Goal: Task Accomplishment & Management: Use online tool/utility

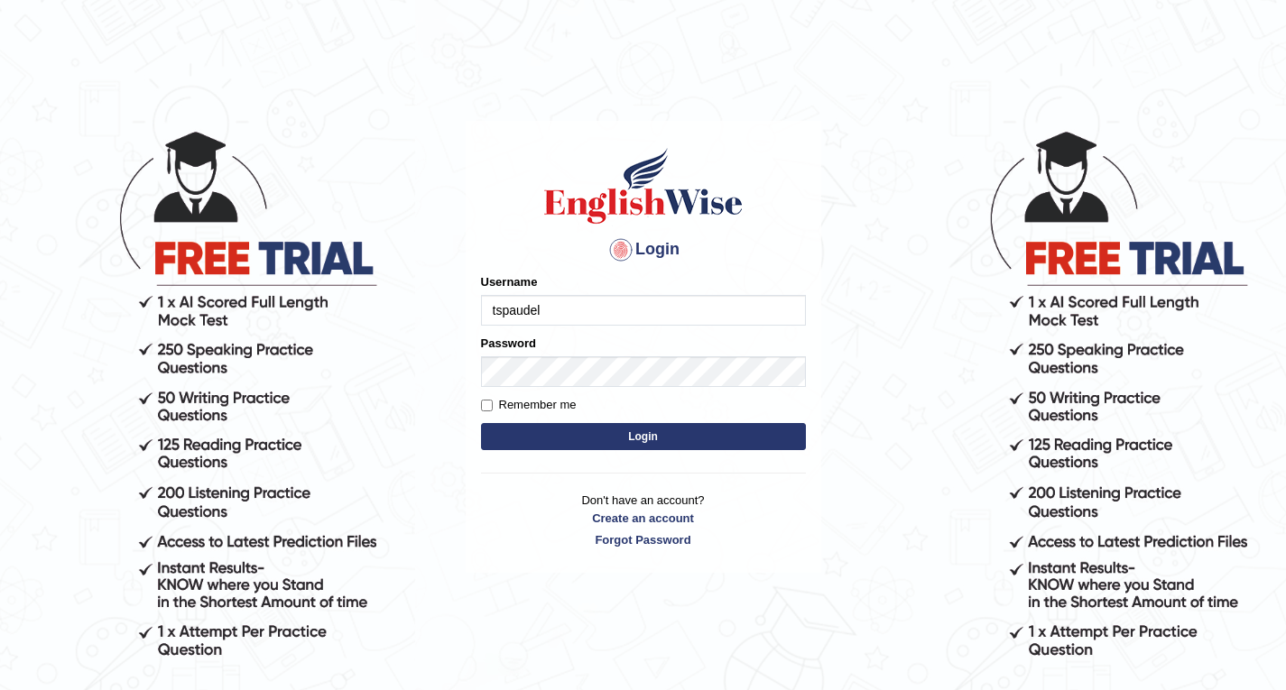
type input "tspaudel"
click at [617, 435] on button "Login" at bounding box center [643, 436] width 325 height 27
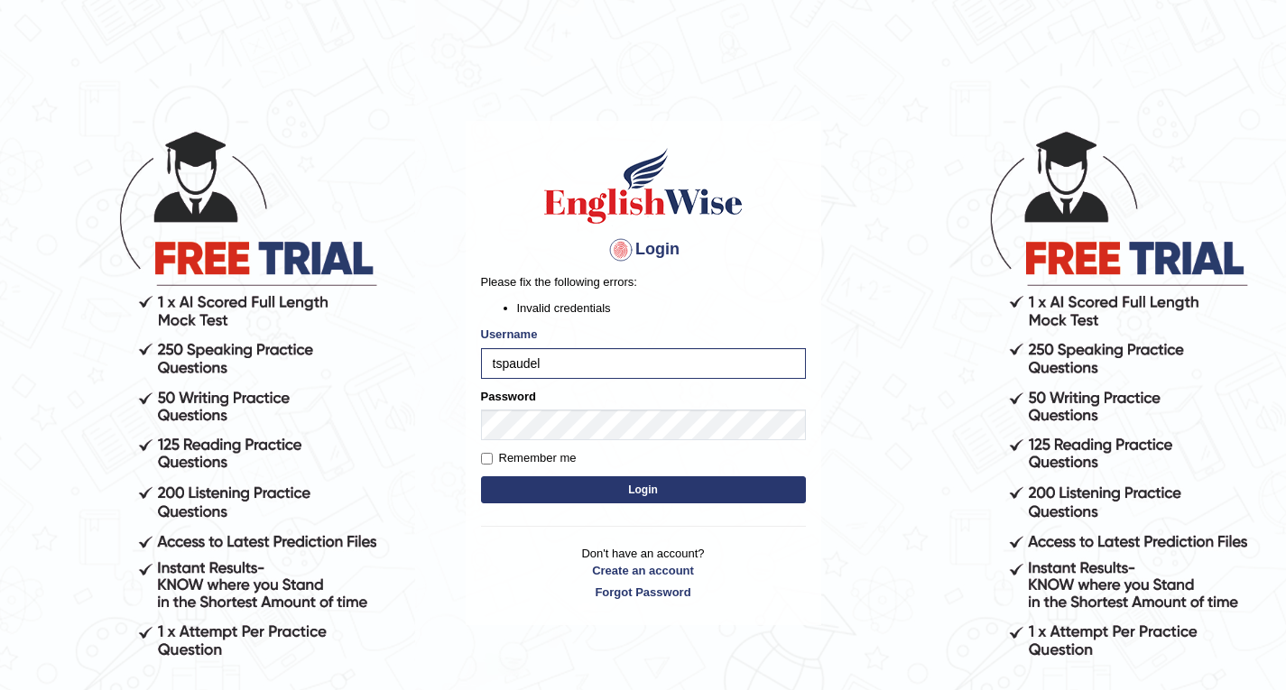
click at [598, 464] on div "Remember me" at bounding box center [643, 458] width 325 height 18
click at [725, 492] on button "Login" at bounding box center [643, 489] width 325 height 27
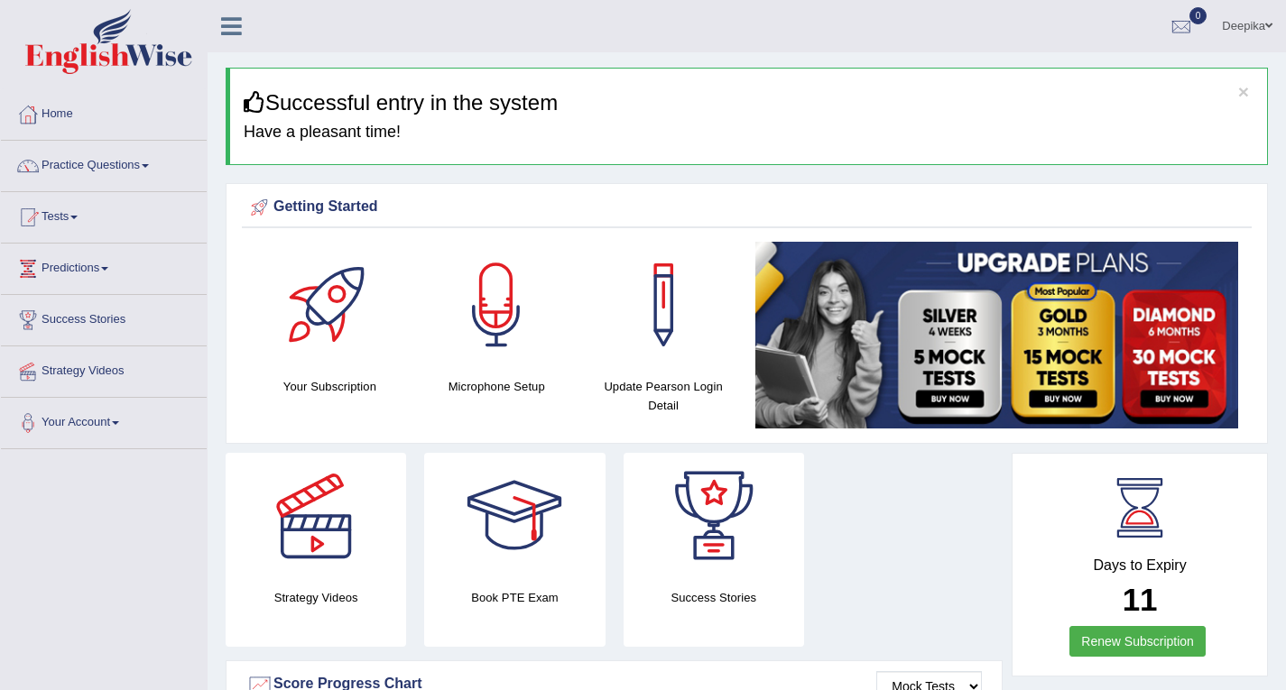
click at [78, 218] on span at bounding box center [73, 218] width 7 height 4
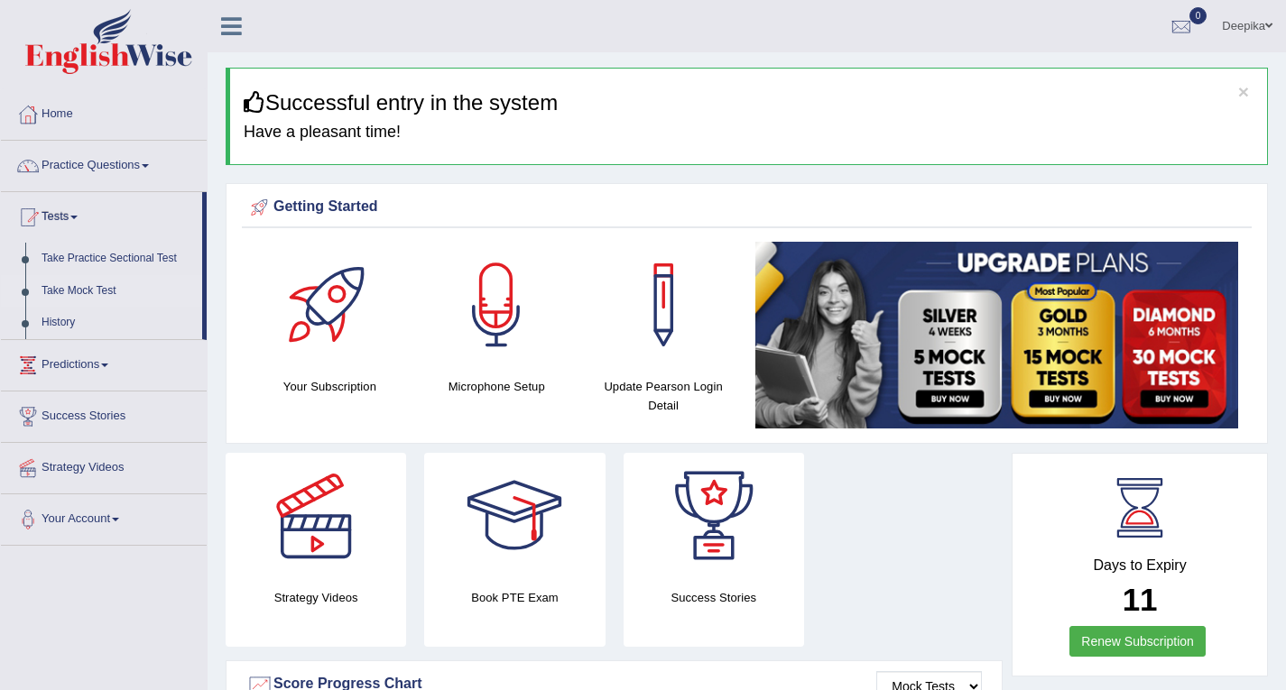
click at [88, 295] on link "Take Mock Test" at bounding box center [117, 291] width 169 height 32
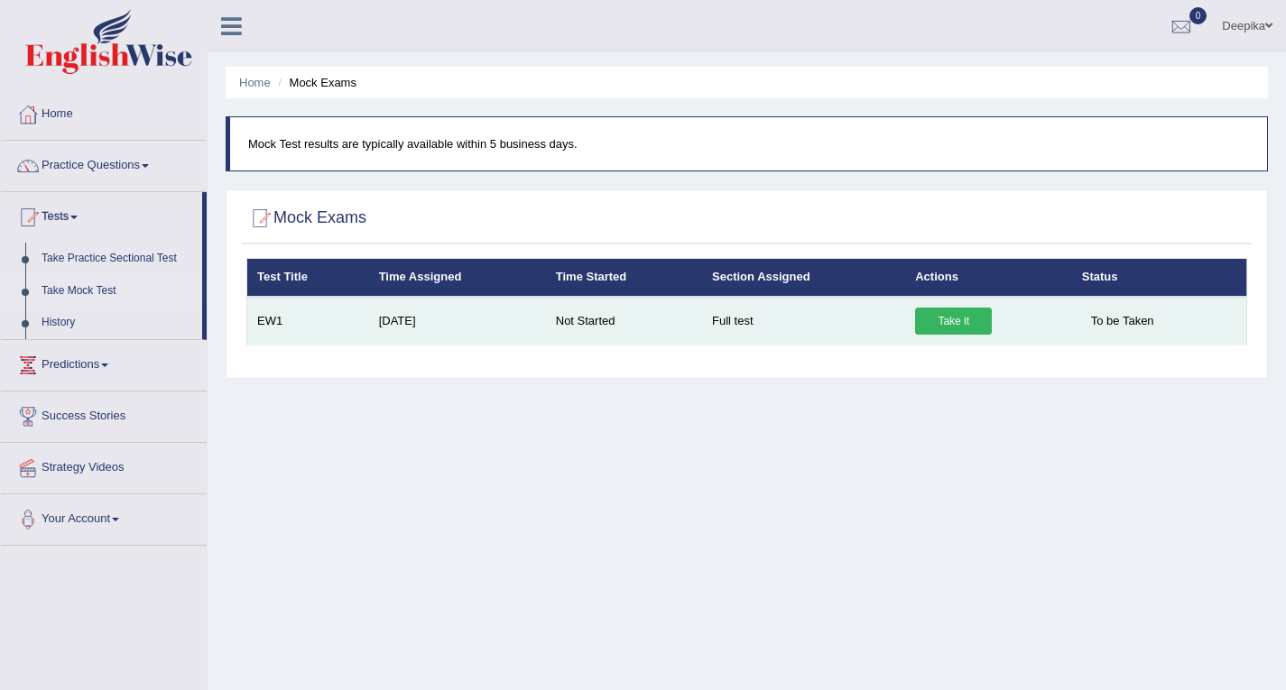
click at [953, 315] on link "Take it" at bounding box center [953, 321] width 77 height 27
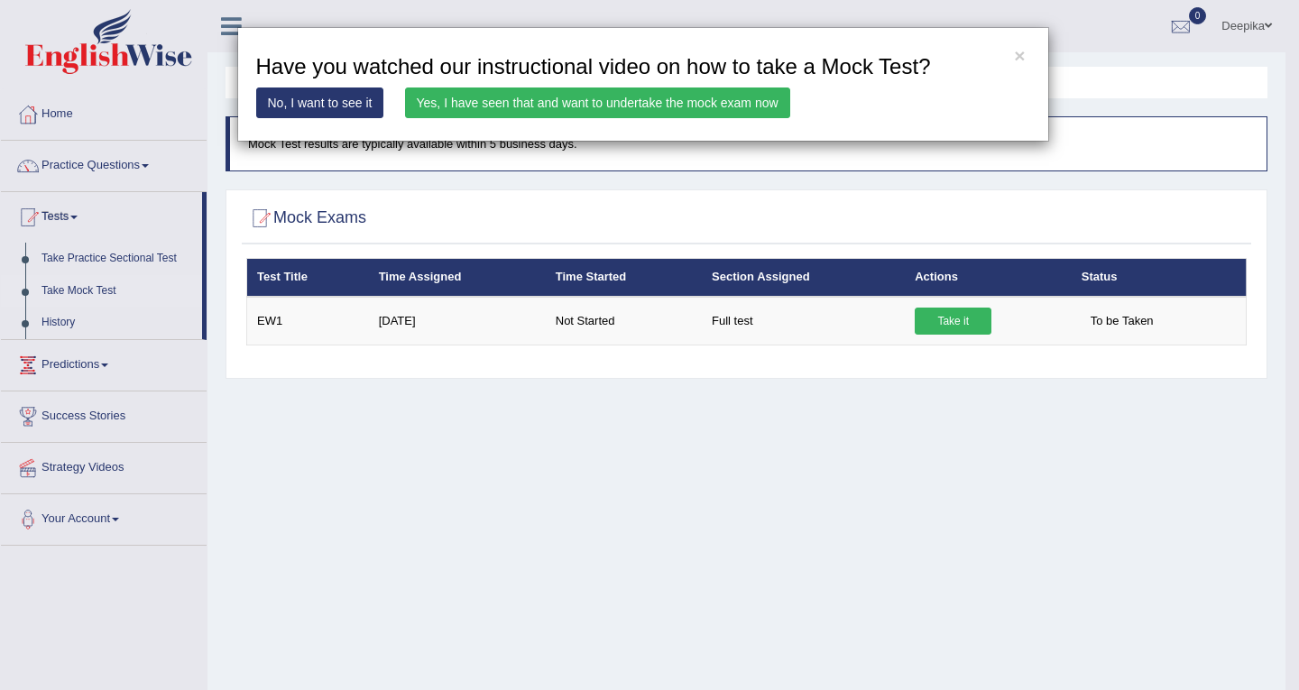
click at [205, 438] on div "× Have you watched our instructional video on how to take a Mock Test? No, I wa…" at bounding box center [649, 345] width 1299 height 690
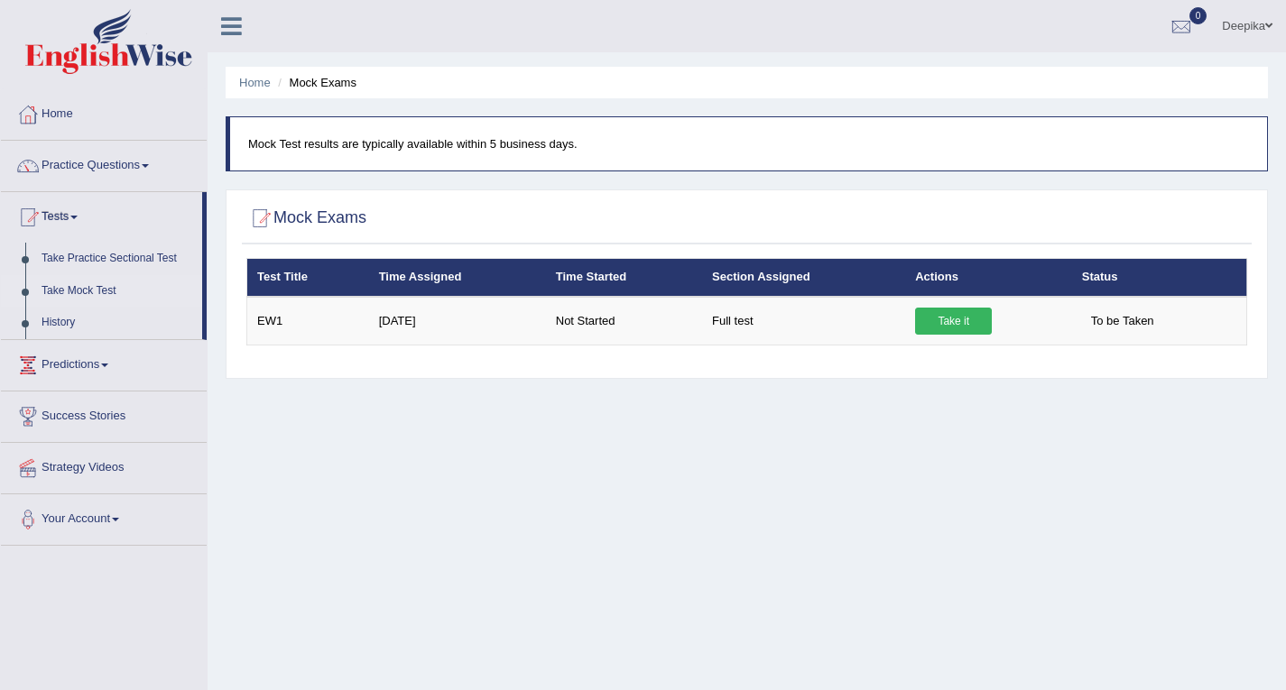
click at [272, 215] on div at bounding box center [259, 218] width 27 height 27
click at [1023, 409] on div "Home Mock Exams Mock Test results are typically available within 5 business day…" at bounding box center [747, 451] width 1078 height 902
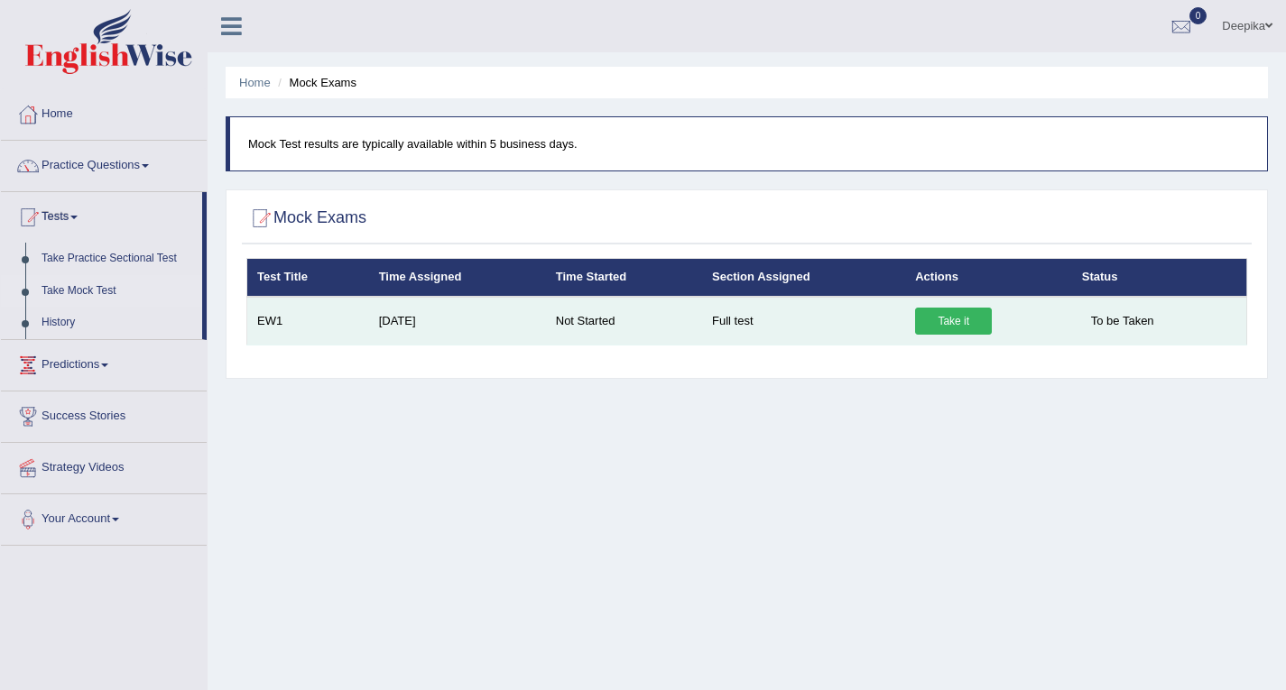
click at [733, 323] on td "Full test" at bounding box center [803, 321] width 203 height 49
click at [741, 313] on td "Full test" at bounding box center [803, 321] width 203 height 49
click at [968, 322] on link "Take it" at bounding box center [953, 321] width 77 height 27
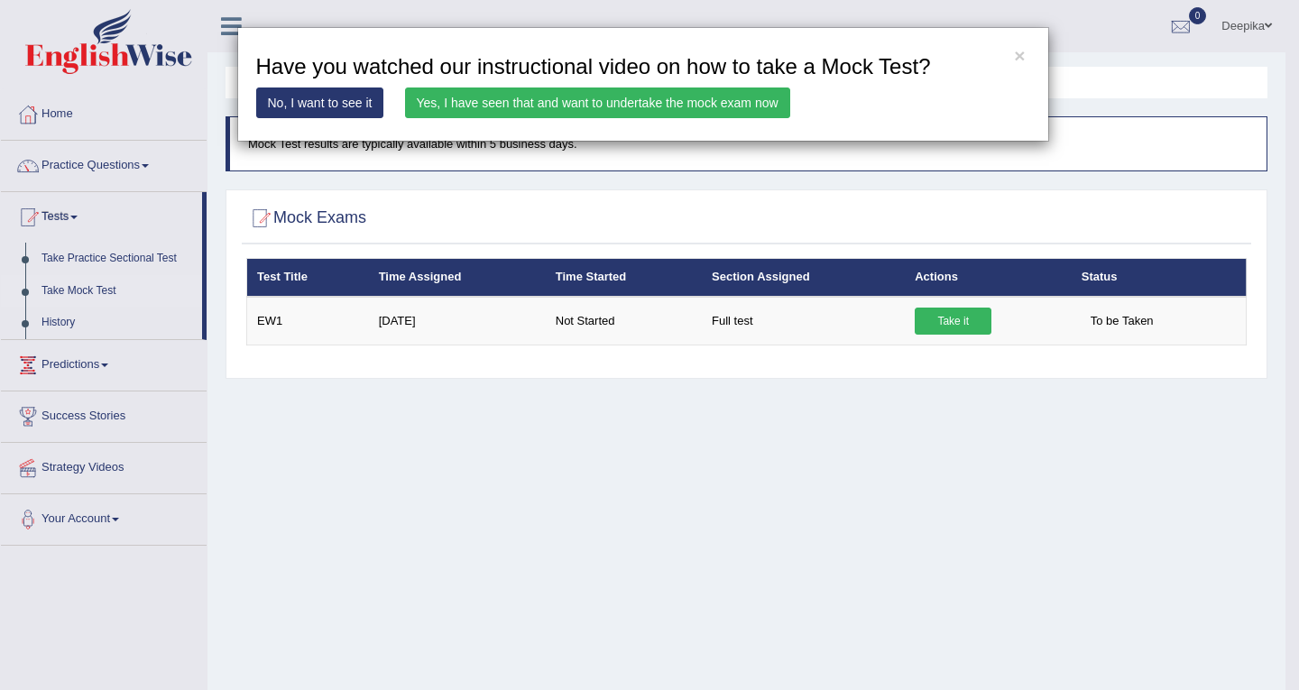
click at [312, 95] on link "No, I want to see it" at bounding box center [320, 103] width 128 height 31
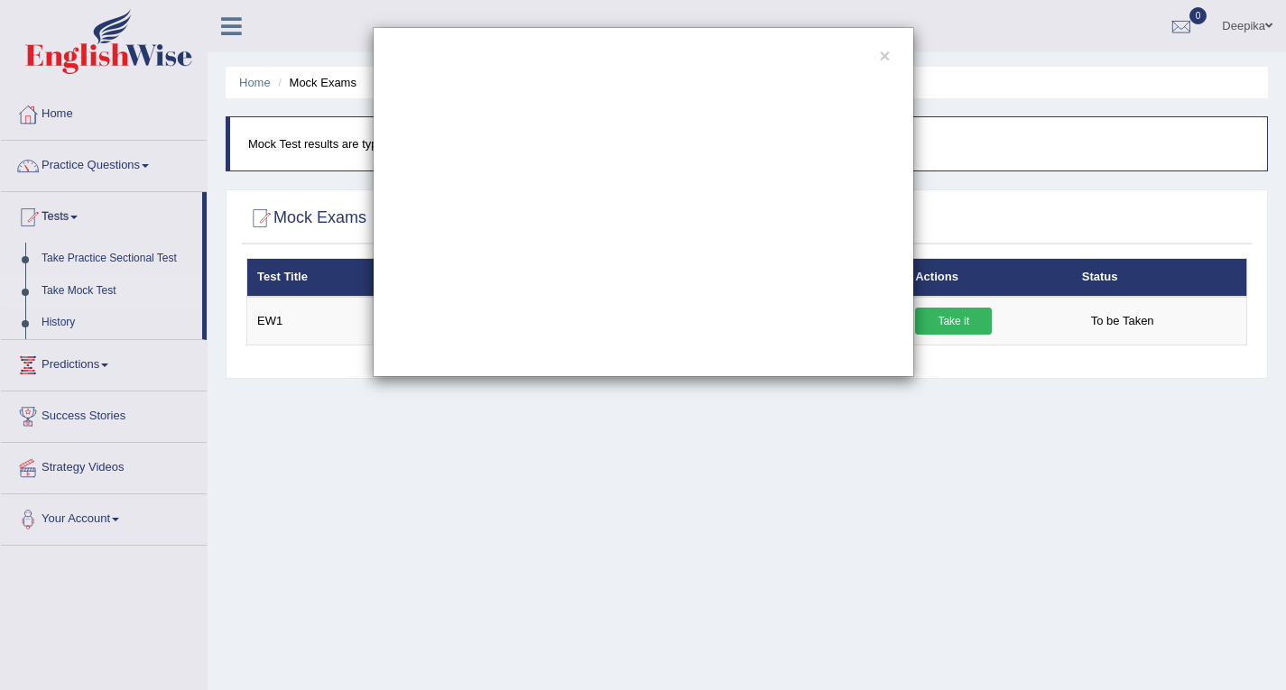
click at [245, 29] on div "×" at bounding box center [643, 202] width 1286 height 350
click at [224, 36] on div "×" at bounding box center [643, 202] width 1286 height 350
click at [885, 55] on button "×" at bounding box center [884, 55] width 11 height 19
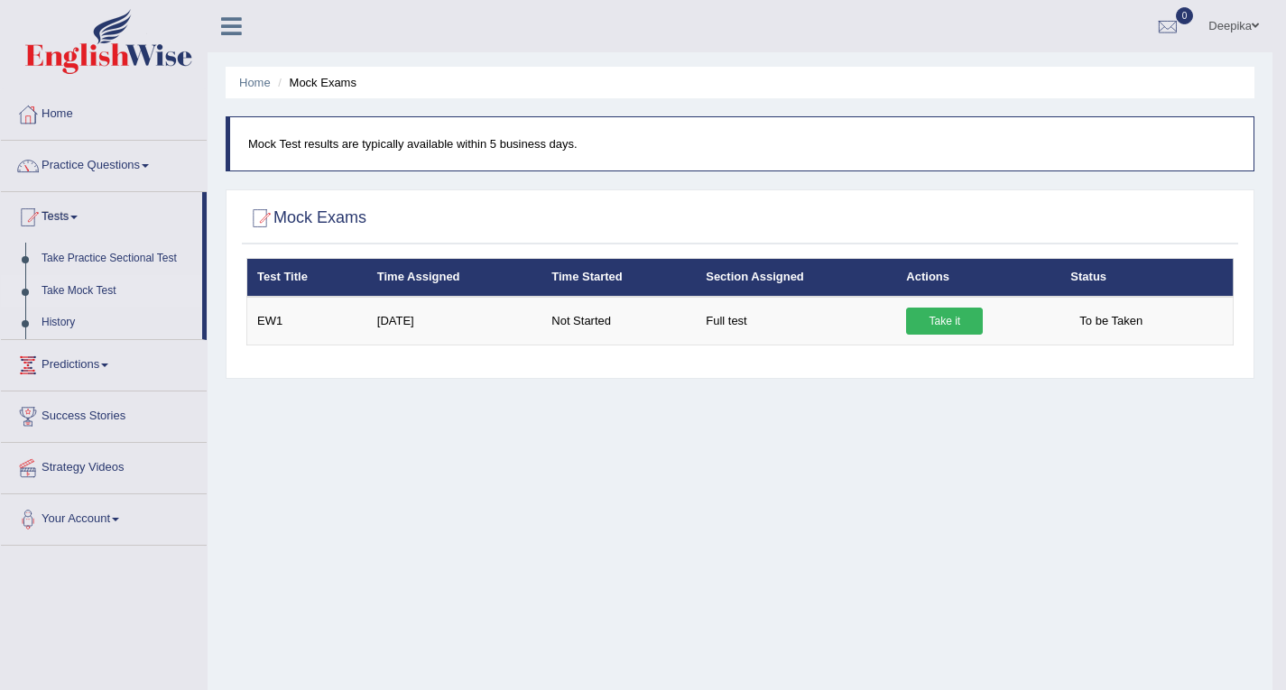
click at [231, 34] on icon at bounding box center [231, 25] width 21 height 23
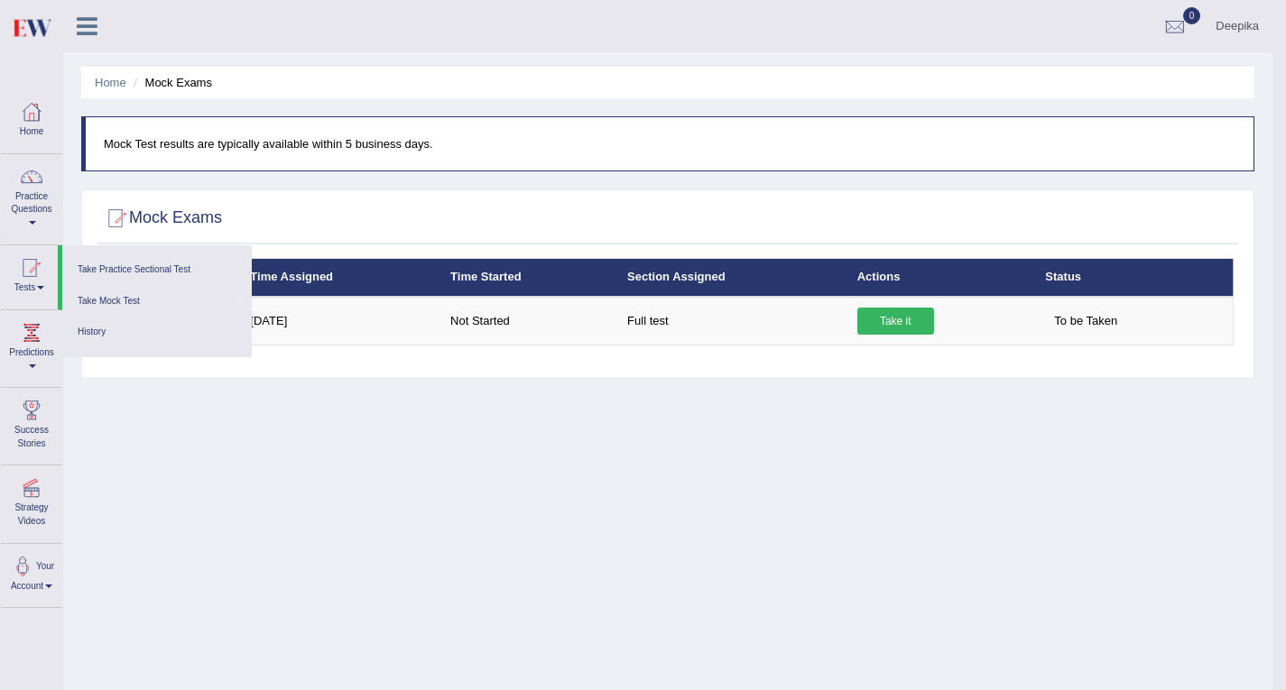
click at [239, 74] on ul "Home Mock Exams" at bounding box center [667, 83] width 1173 height 32
click at [568, 150] on p "Mock Test results are typically available within 5 business days." at bounding box center [669, 143] width 1131 height 17
click at [37, 124] on div at bounding box center [31, 111] width 27 height 27
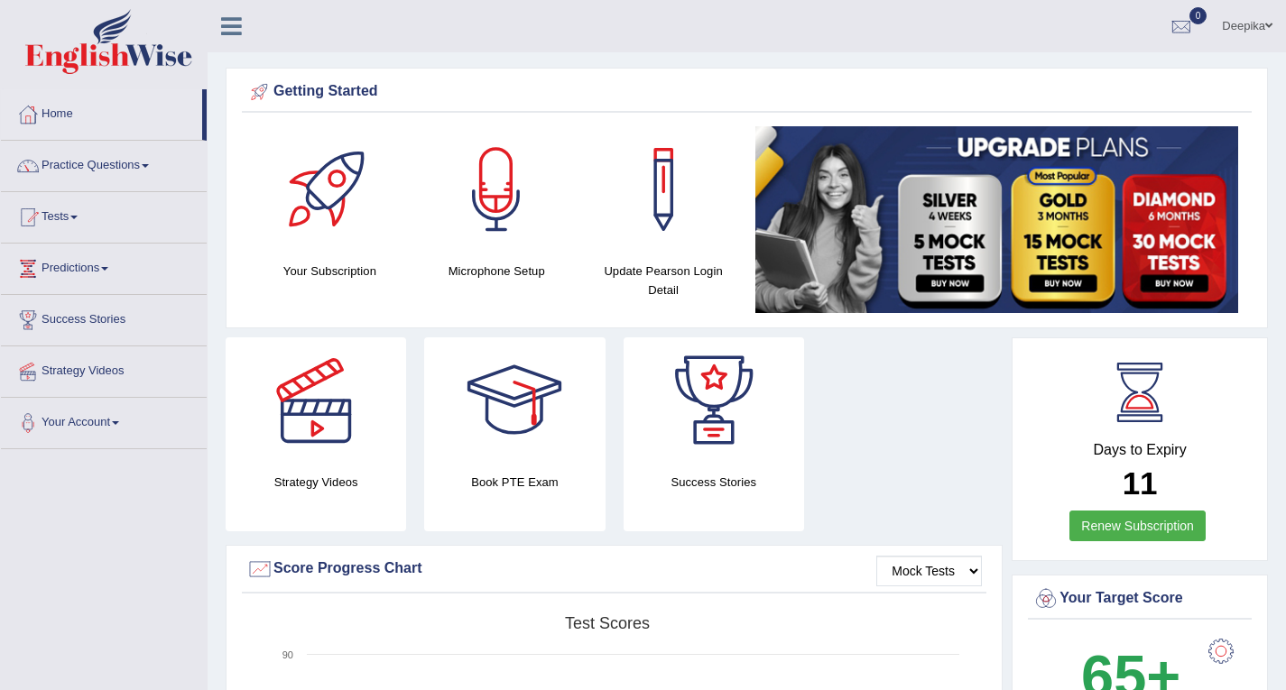
click at [149, 166] on span at bounding box center [145, 166] width 7 height 4
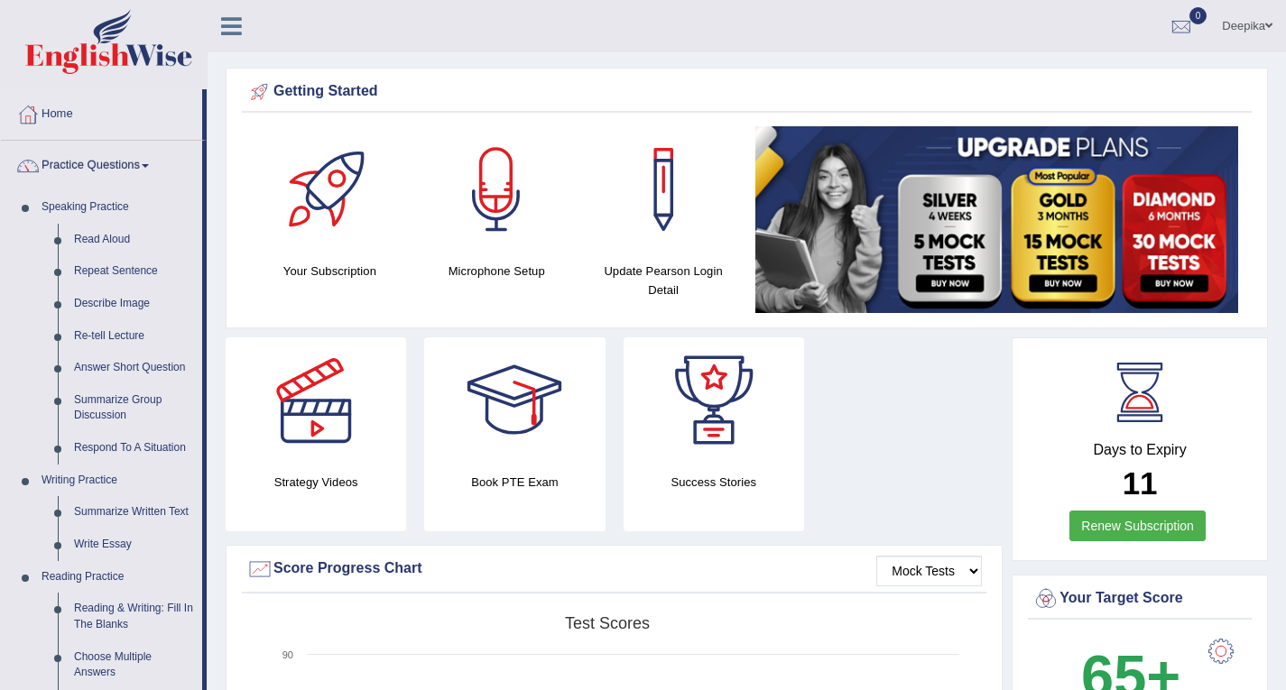
click at [235, 30] on icon at bounding box center [231, 25] width 21 height 23
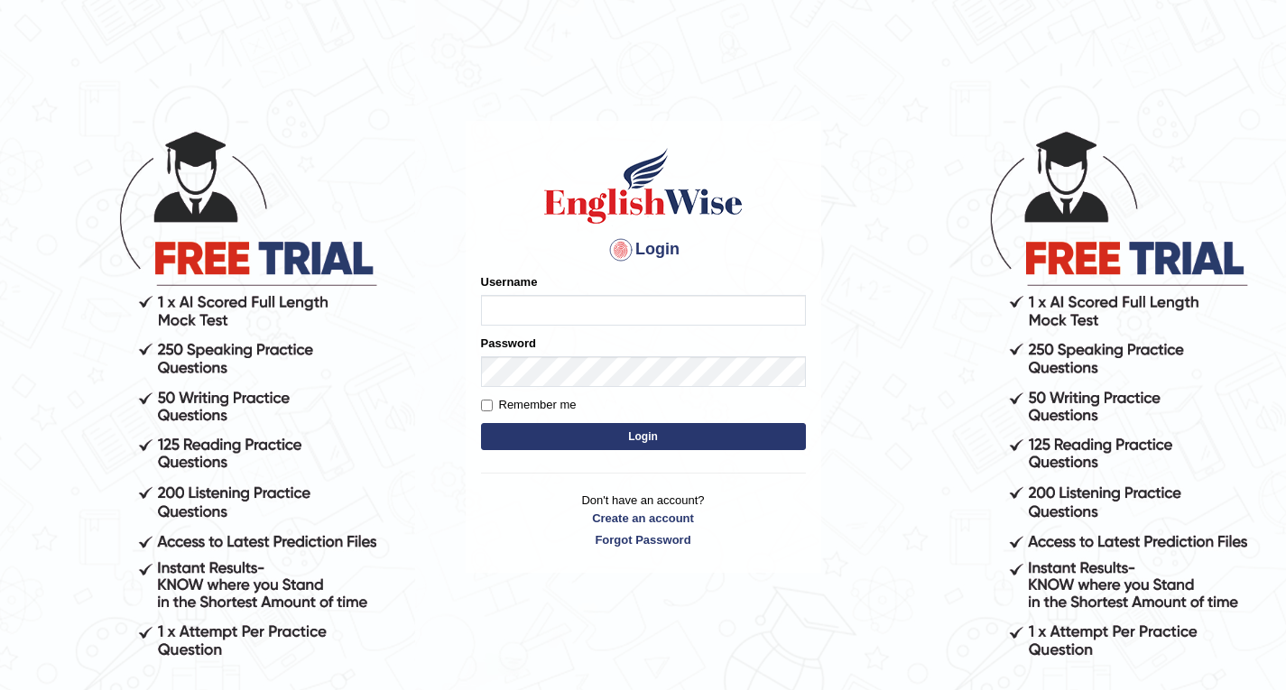
type input "tspaudel"
click at [486, 407] on input "Remember me" at bounding box center [487, 406] width 12 height 12
checkbox input "true"
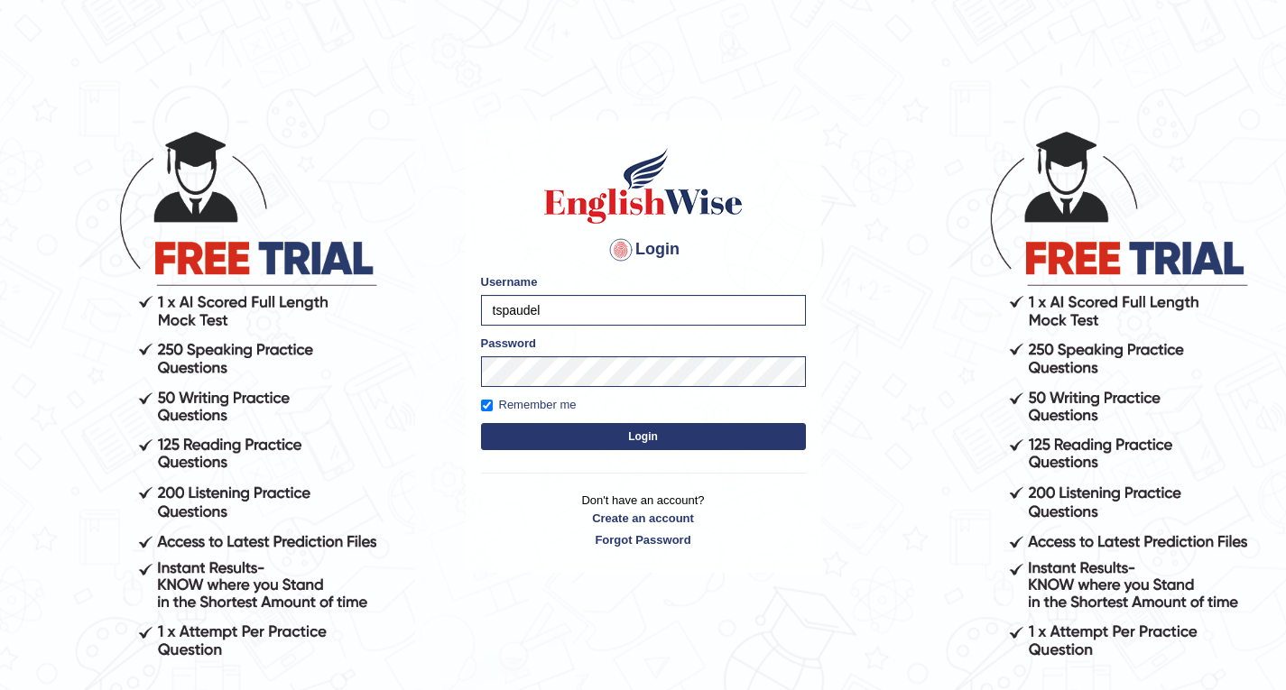
click at [588, 432] on button "Login" at bounding box center [643, 436] width 325 height 27
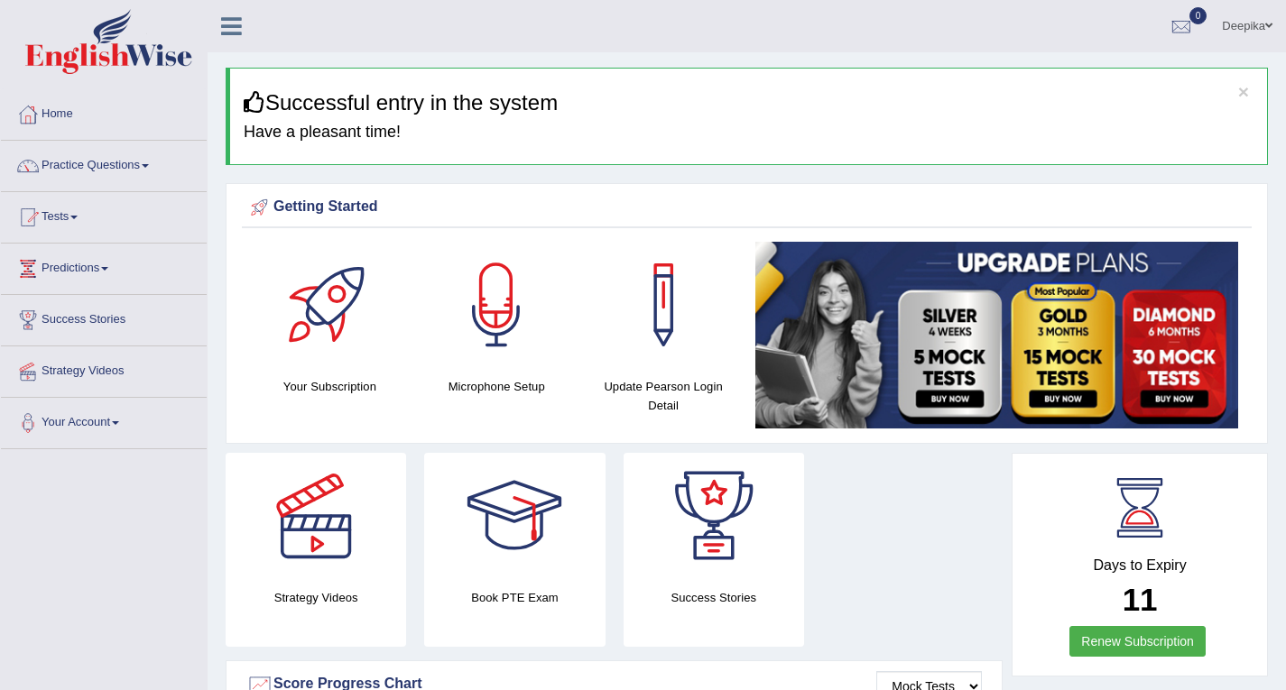
click at [66, 218] on link "Tests" at bounding box center [104, 214] width 206 height 45
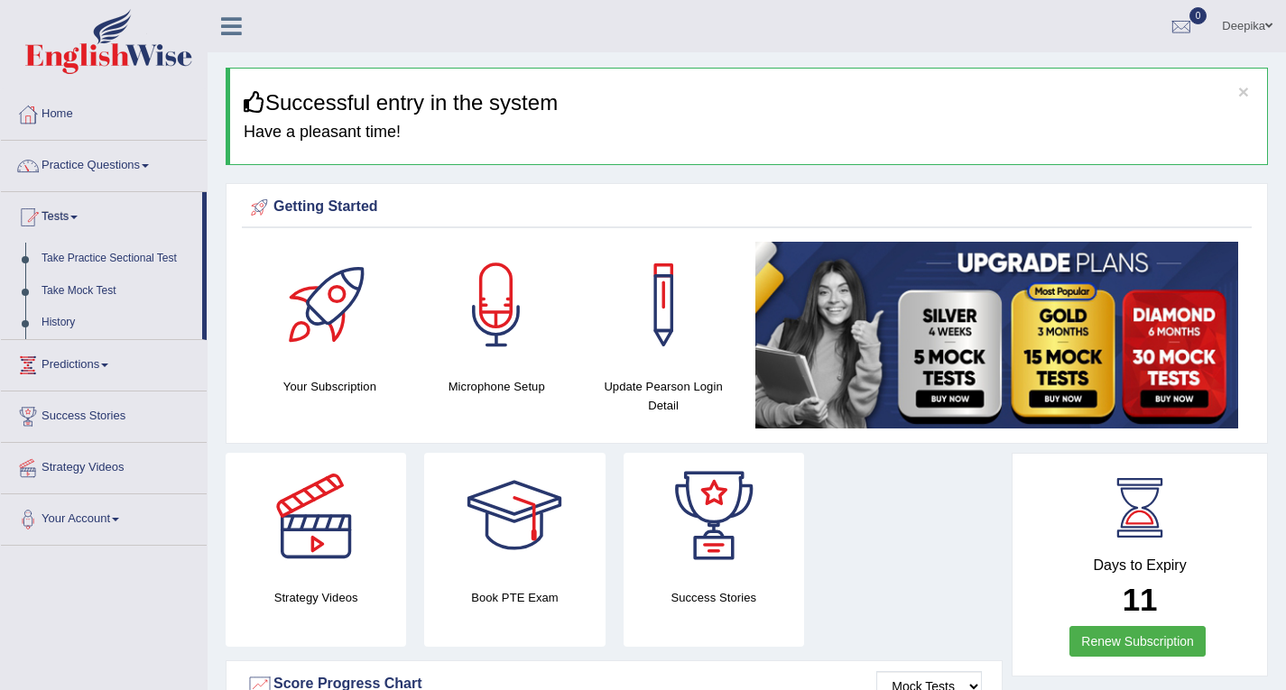
click at [149, 166] on span at bounding box center [145, 166] width 7 height 4
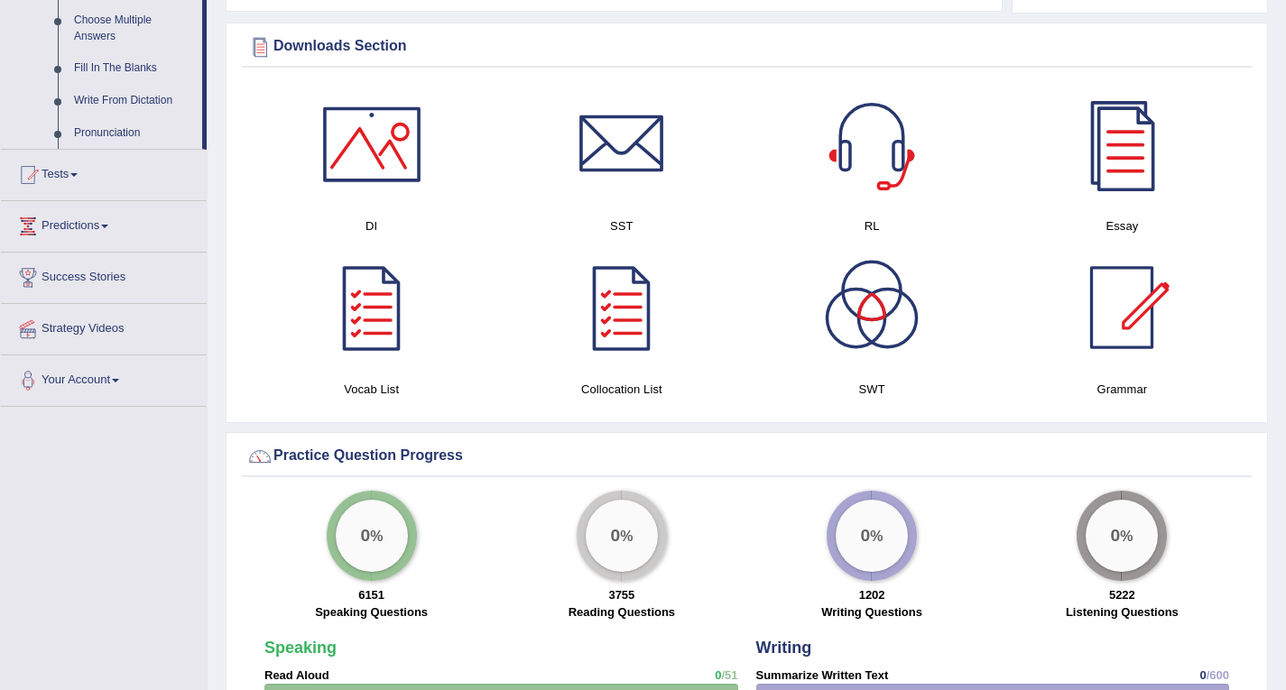
click at [143, 337] on link "Strategy Videos" at bounding box center [104, 326] width 206 height 45
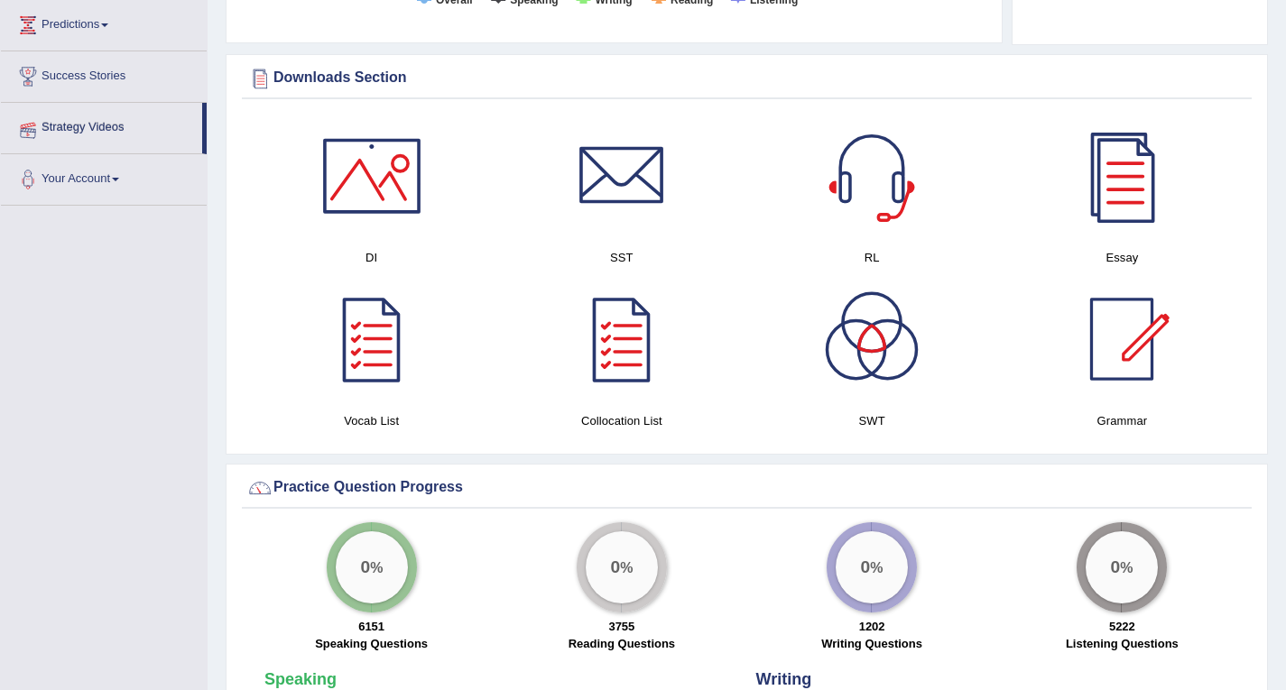
scroll to position [498, 0]
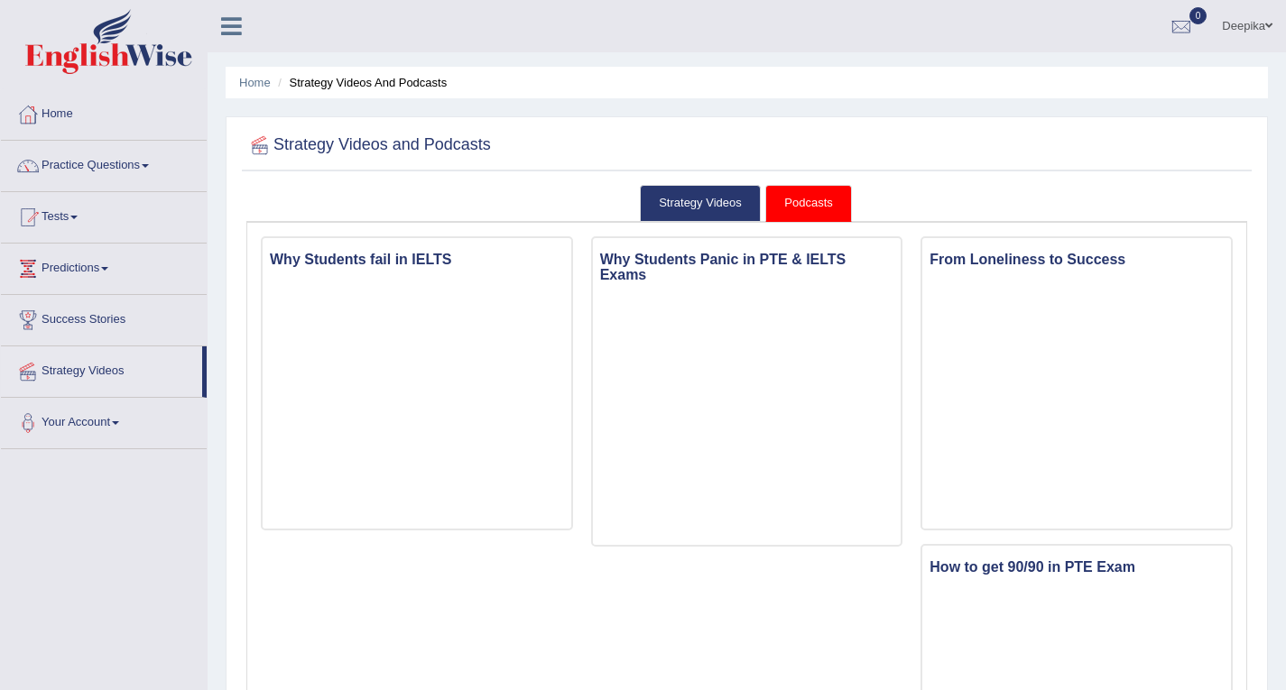
click at [78, 217] on span at bounding box center [73, 218] width 7 height 4
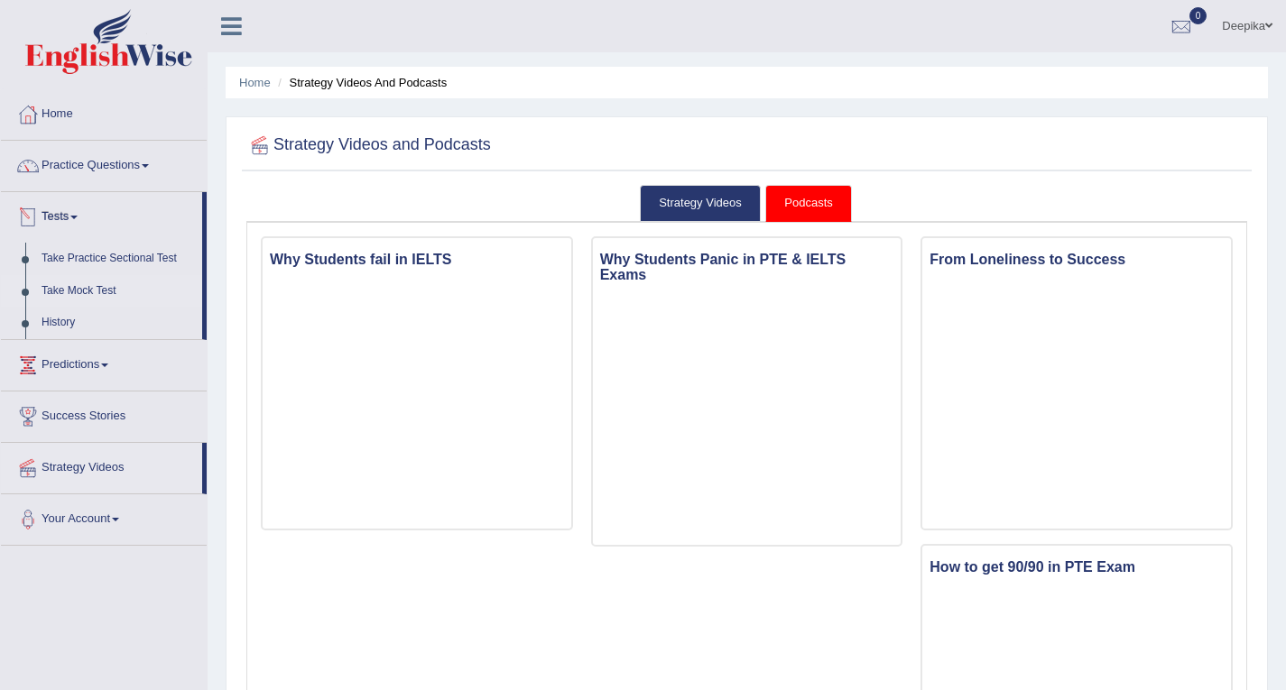
click at [88, 286] on link "Take Mock Test" at bounding box center [117, 291] width 169 height 32
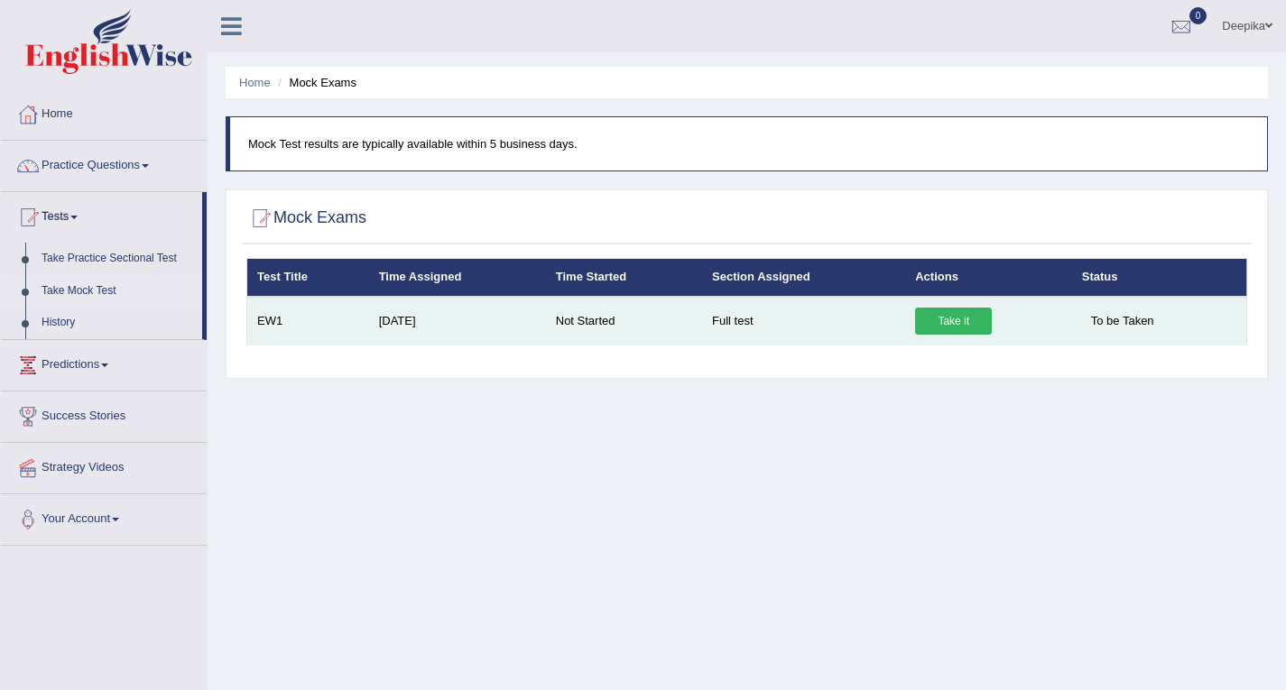
click at [982, 311] on link "Take it" at bounding box center [953, 321] width 77 height 27
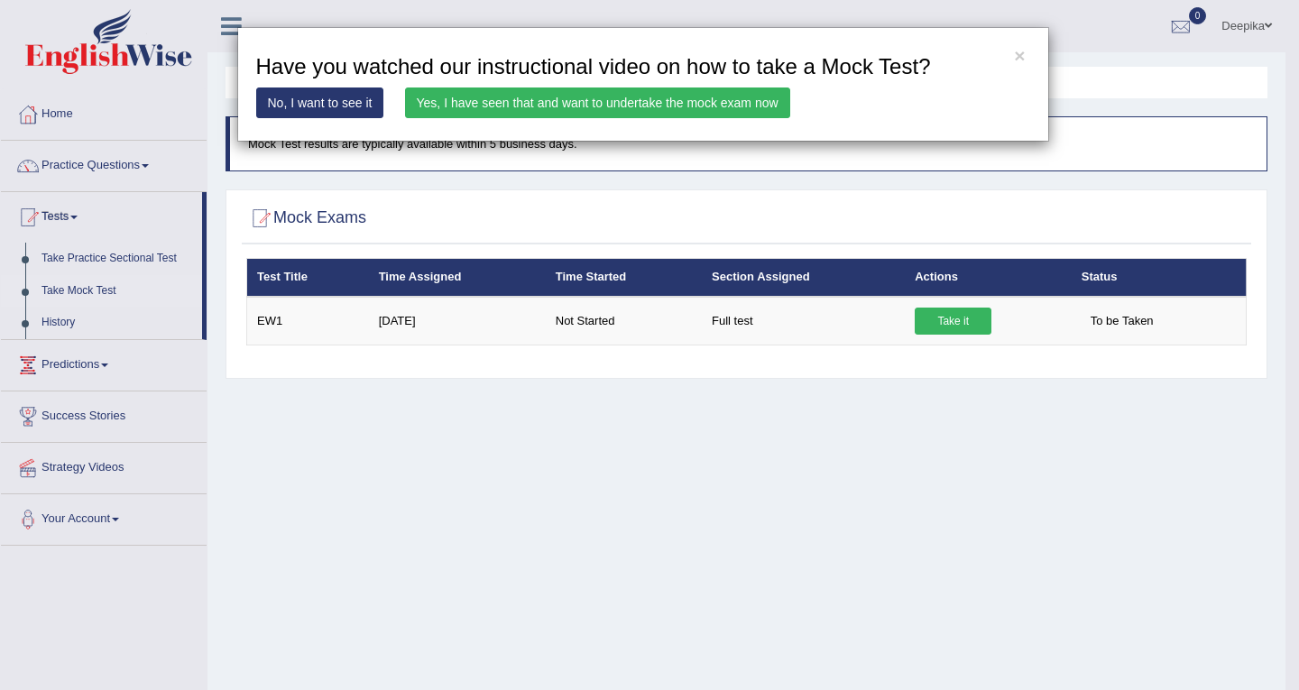
click at [734, 106] on link "Yes, I have seen that and want to undertake the mock exam now" at bounding box center [597, 103] width 385 height 31
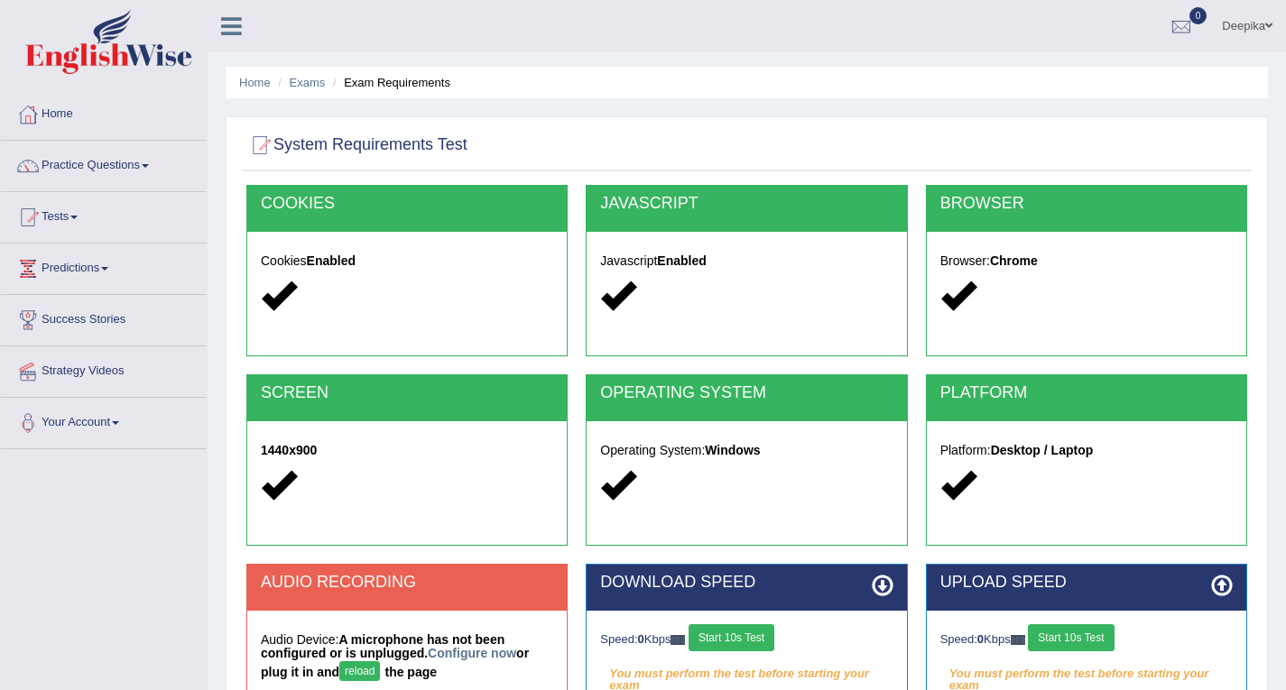
click at [319, 265] on strong "Enabled" at bounding box center [331, 261] width 49 height 14
click at [417, 207] on h2 "COOKIES" at bounding box center [407, 204] width 292 height 18
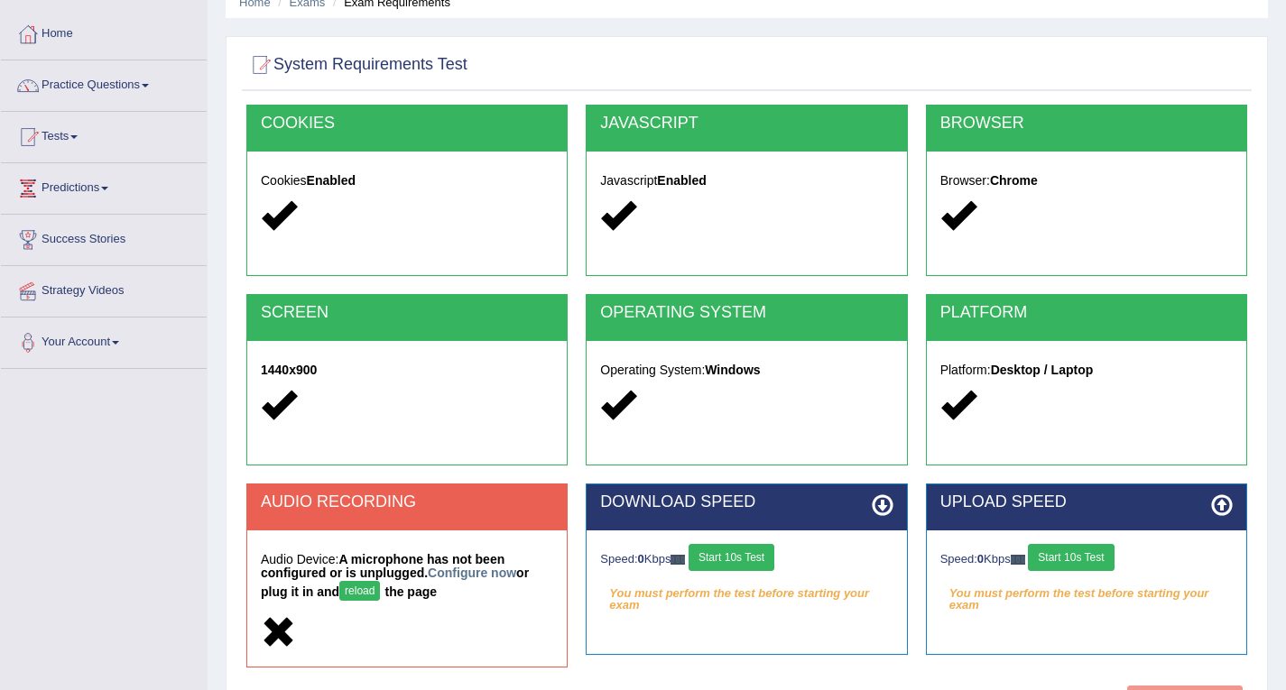
scroll to position [257, 0]
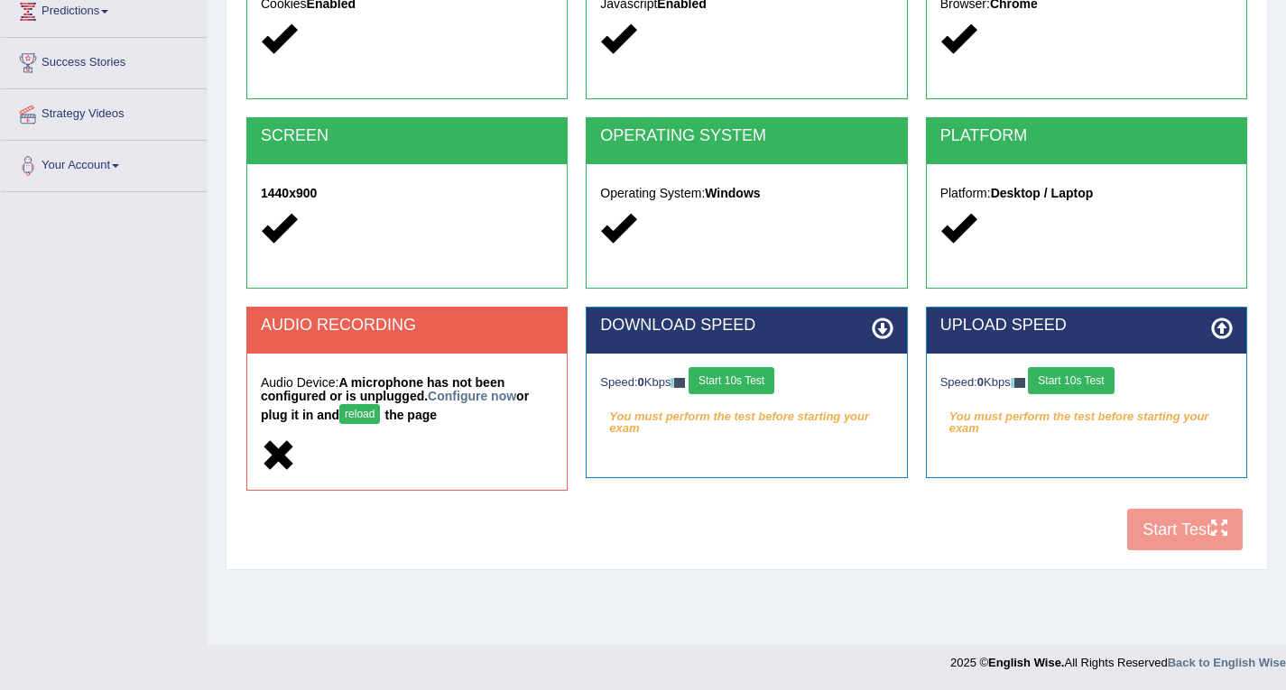
click at [1167, 531] on div "COOKIES Cookies Enabled JAVASCRIPT Javascript Enabled BROWSER Browser: Chrome S…" at bounding box center [747, 244] width 1010 height 633
click at [1217, 531] on div "COOKIES Cookies Enabled JAVASCRIPT Javascript Enabled BROWSER Browser: Chrome S…" at bounding box center [747, 244] width 1010 height 633
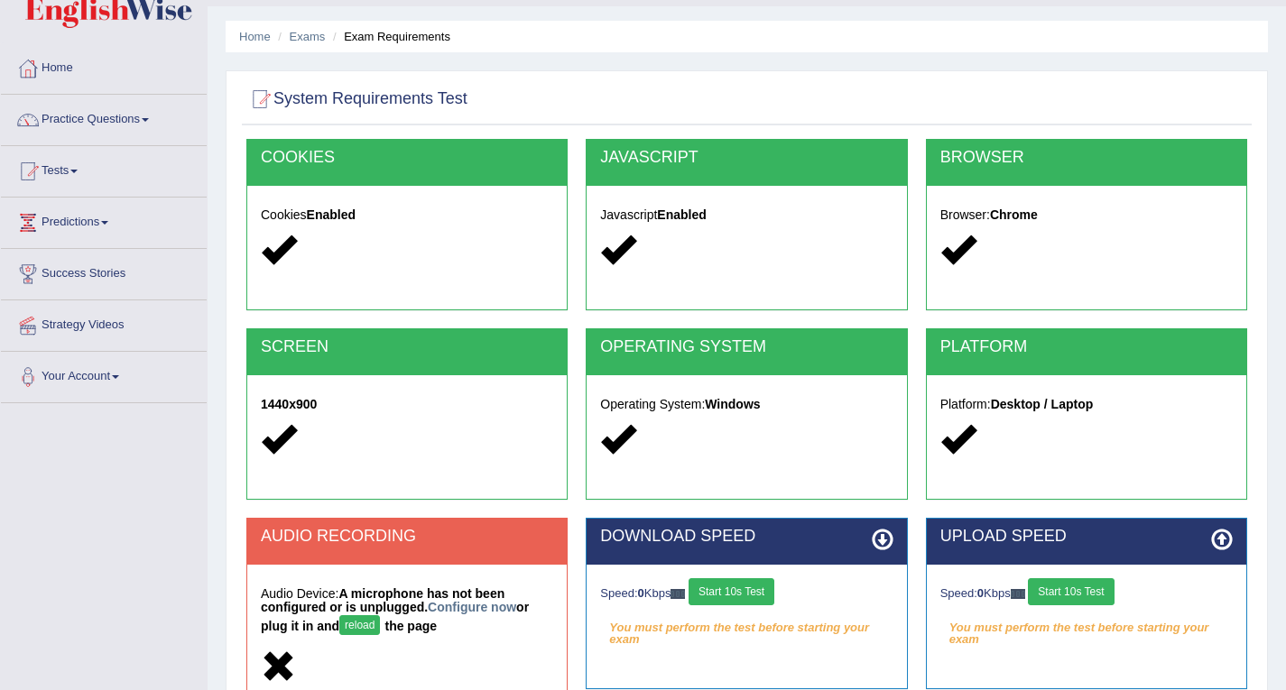
scroll to position [46, 0]
click at [1076, 589] on button "Start 10s Test" at bounding box center [1071, 591] width 86 height 27
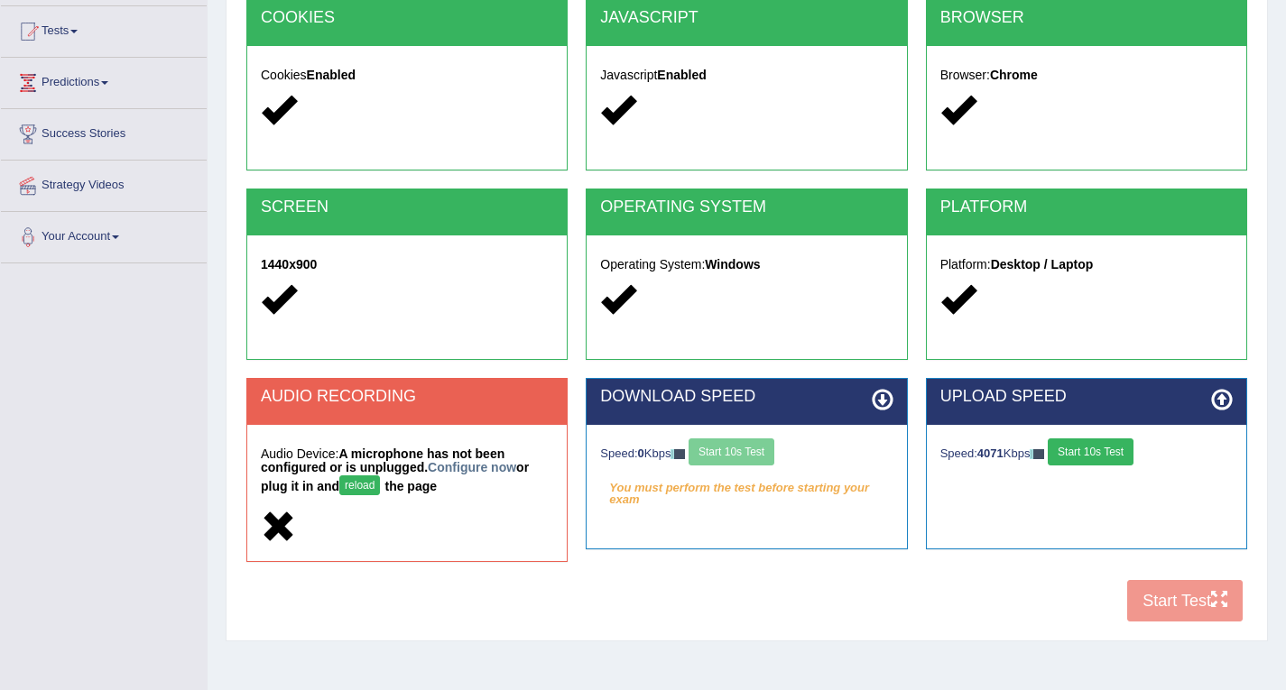
scroll to position [187, 0]
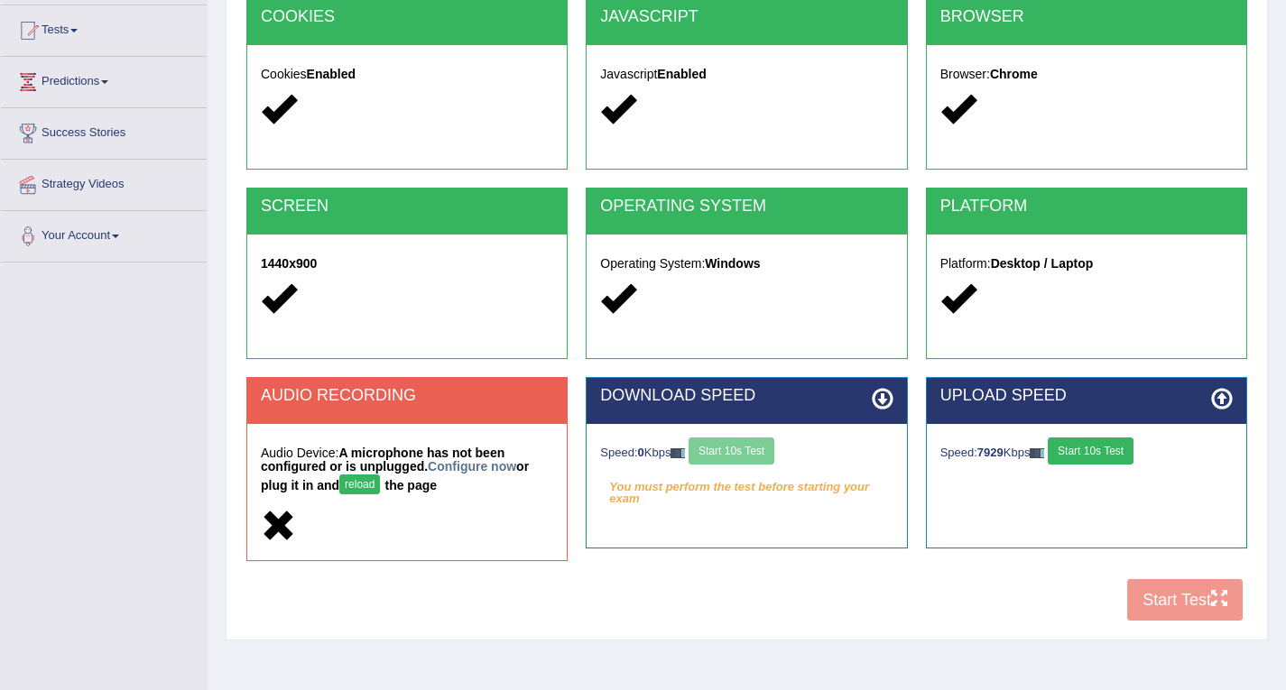
click at [1150, 604] on div "COOKIES Cookies Enabled JAVASCRIPT Javascript Enabled BROWSER Browser: Chrome S…" at bounding box center [747, 314] width 1010 height 633
click at [1131, 445] on button "Start 10s Test" at bounding box center [1091, 451] width 86 height 27
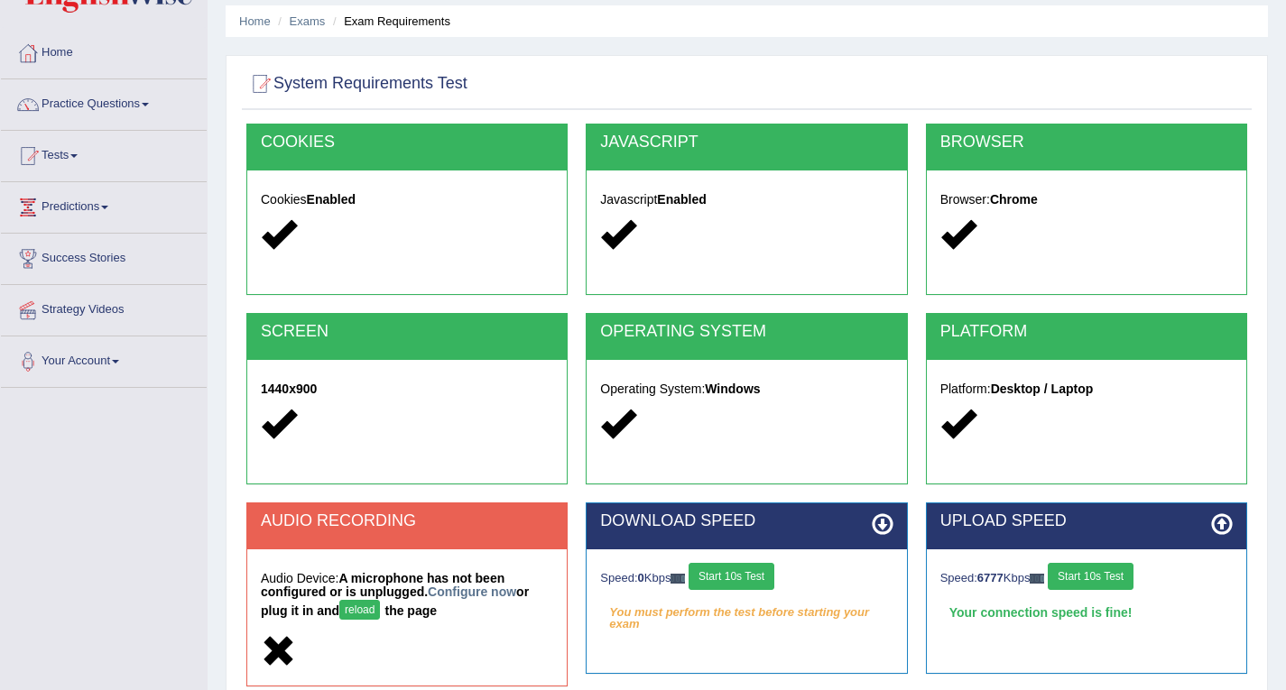
scroll to position [0, 0]
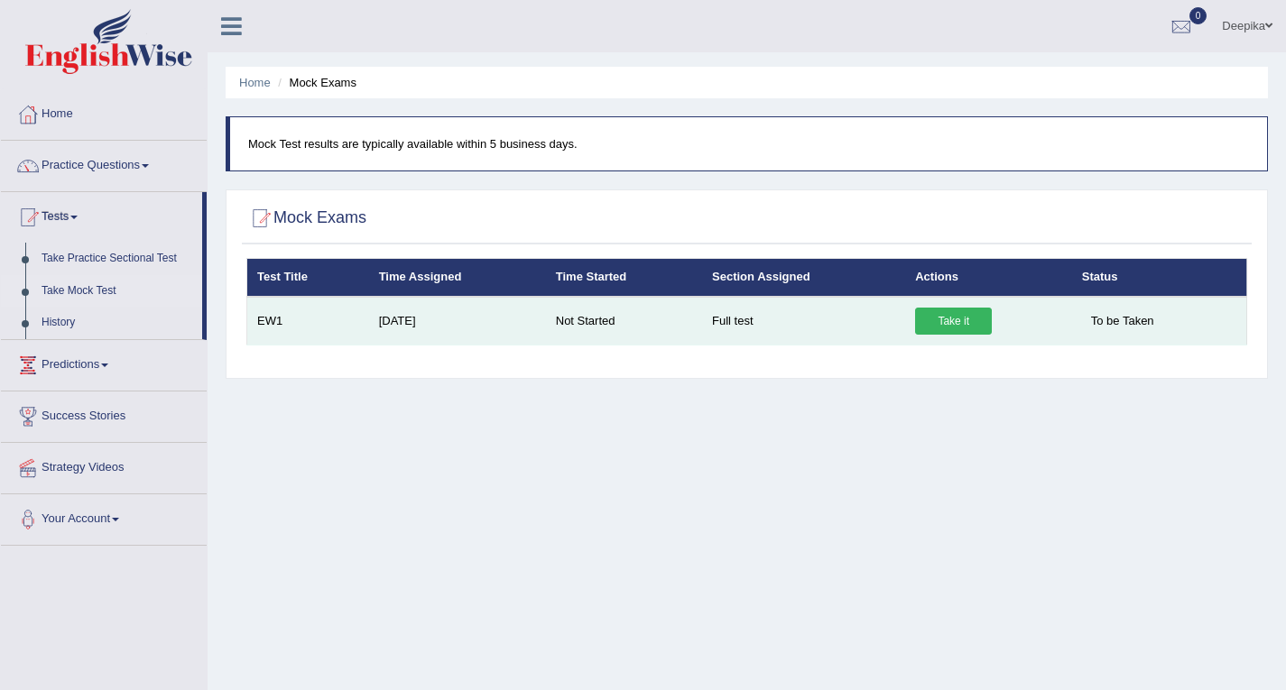
click at [954, 313] on link "Take it" at bounding box center [953, 321] width 77 height 27
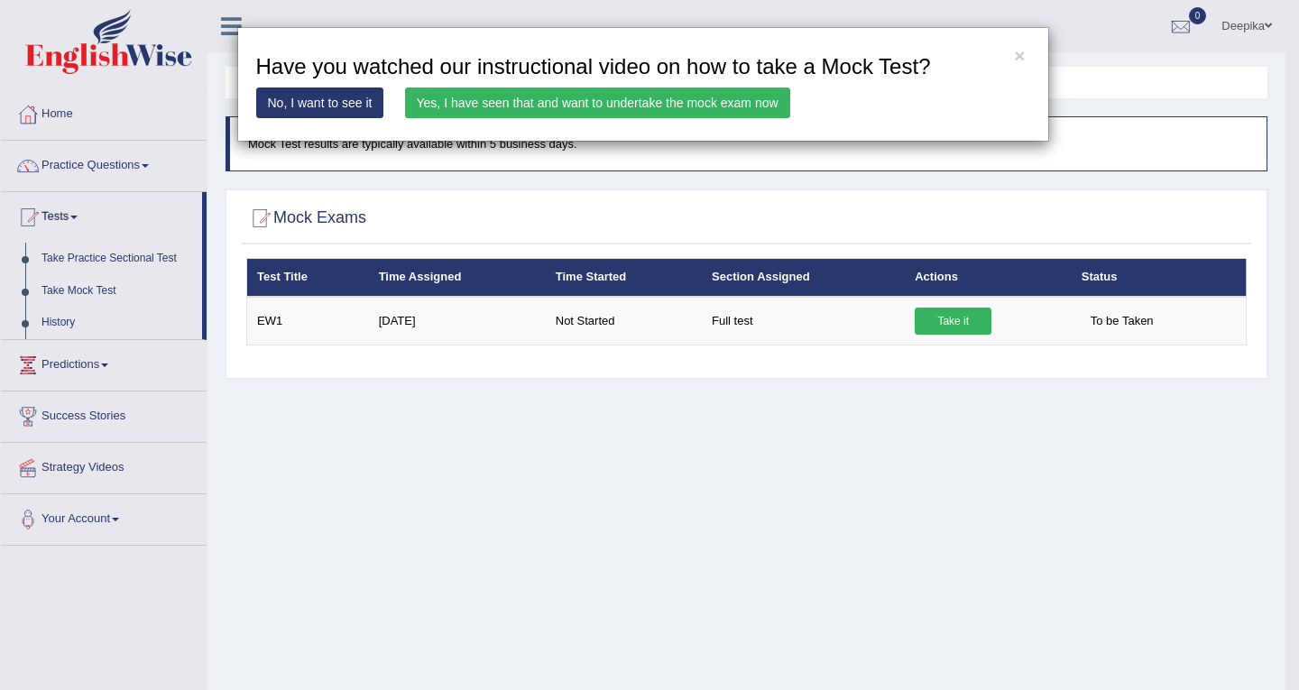
click at [704, 109] on link "Yes, I have seen that and want to undertake the mock exam now" at bounding box center [597, 103] width 385 height 31
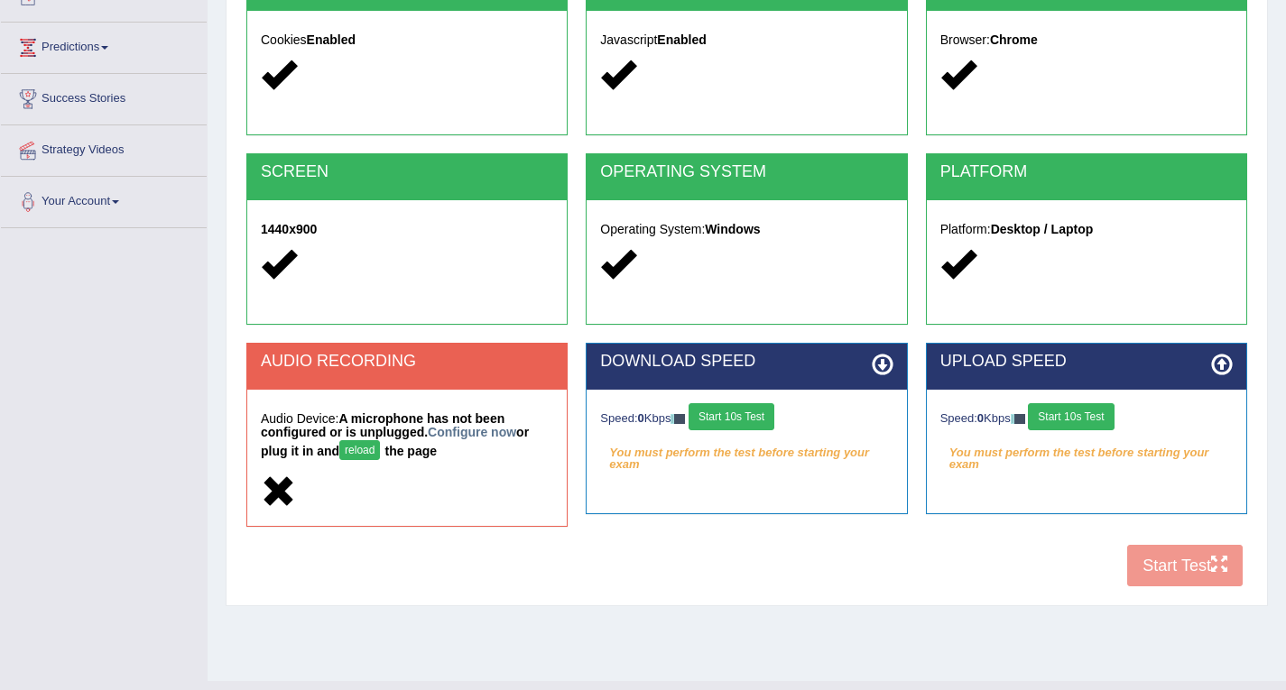
scroll to position [223, 0]
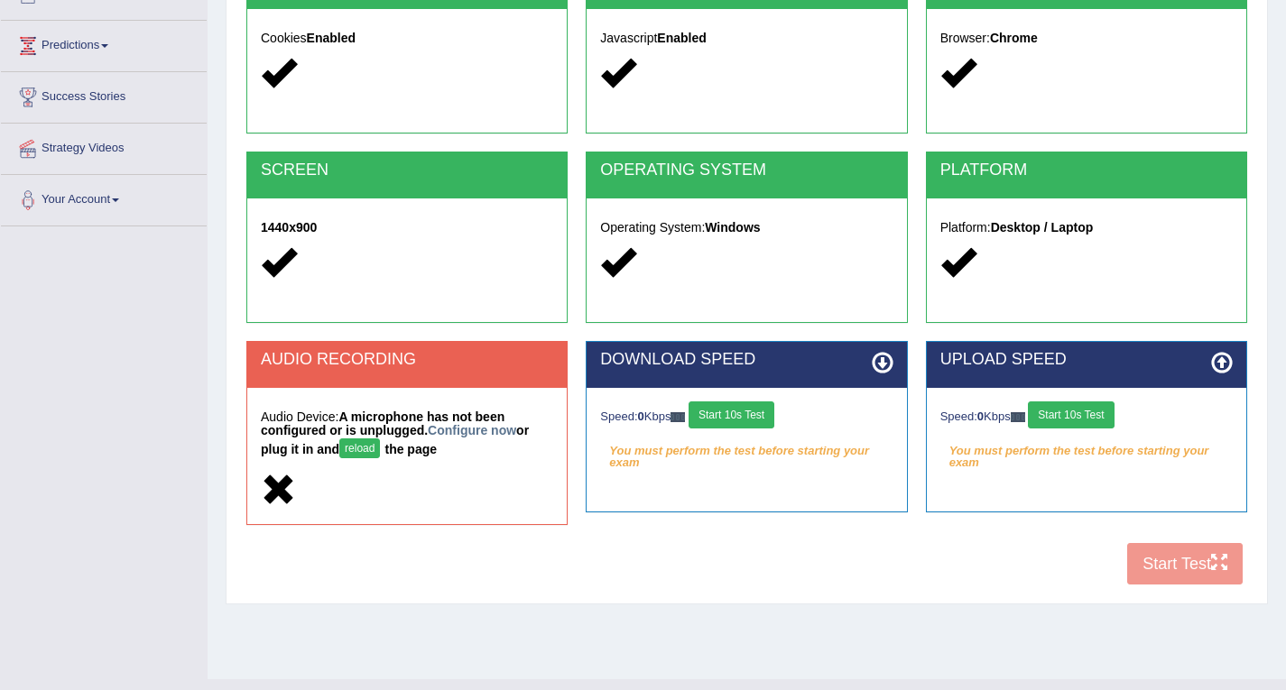
click at [1101, 414] on button "Start 10s Test" at bounding box center [1071, 415] width 86 height 27
click at [724, 423] on button "Start 10s Test" at bounding box center [731, 415] width 86 height 27
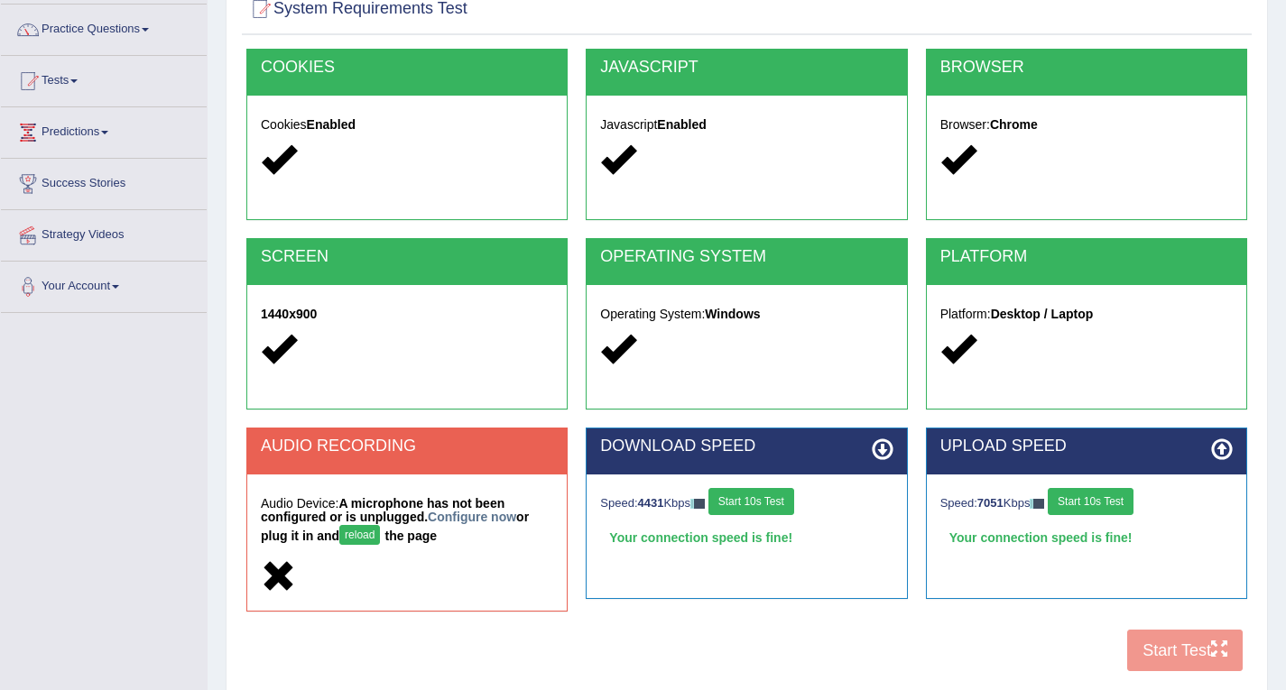
scroll to position [123, 0]
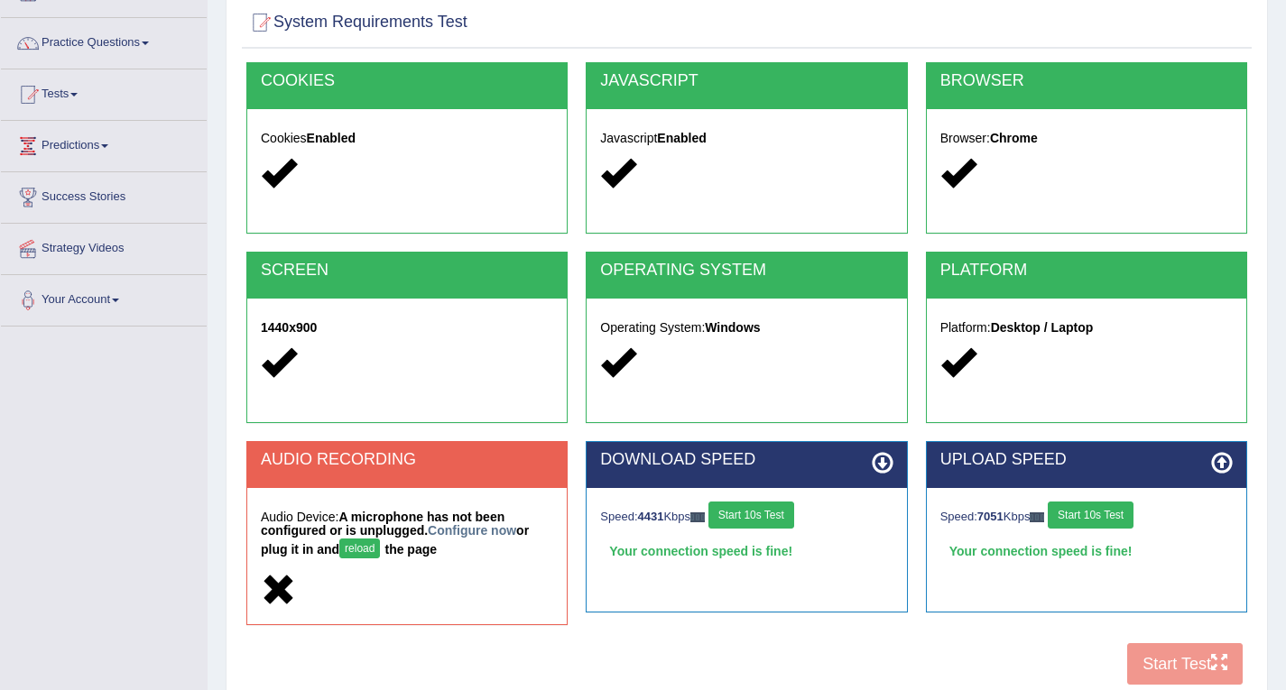
click at [363, 88] on h2 "COOKIES" at bounding box center [407, 81] width 292 height 18
click at [397, 265] on h2 "SCREEN" at bounding box center [407, 271] width 292 height 18
click at [402, 279] on h2 "SCREEN" at bounding box center [407, 271] width 292 height 18
click at [733, 311] on div "Operating System: Windows" at bounding box center [745, 348] width 319 height 98
click at [1023, 131] on strong "Chrome" at bounding box center [1014, 138] width 48 height 14
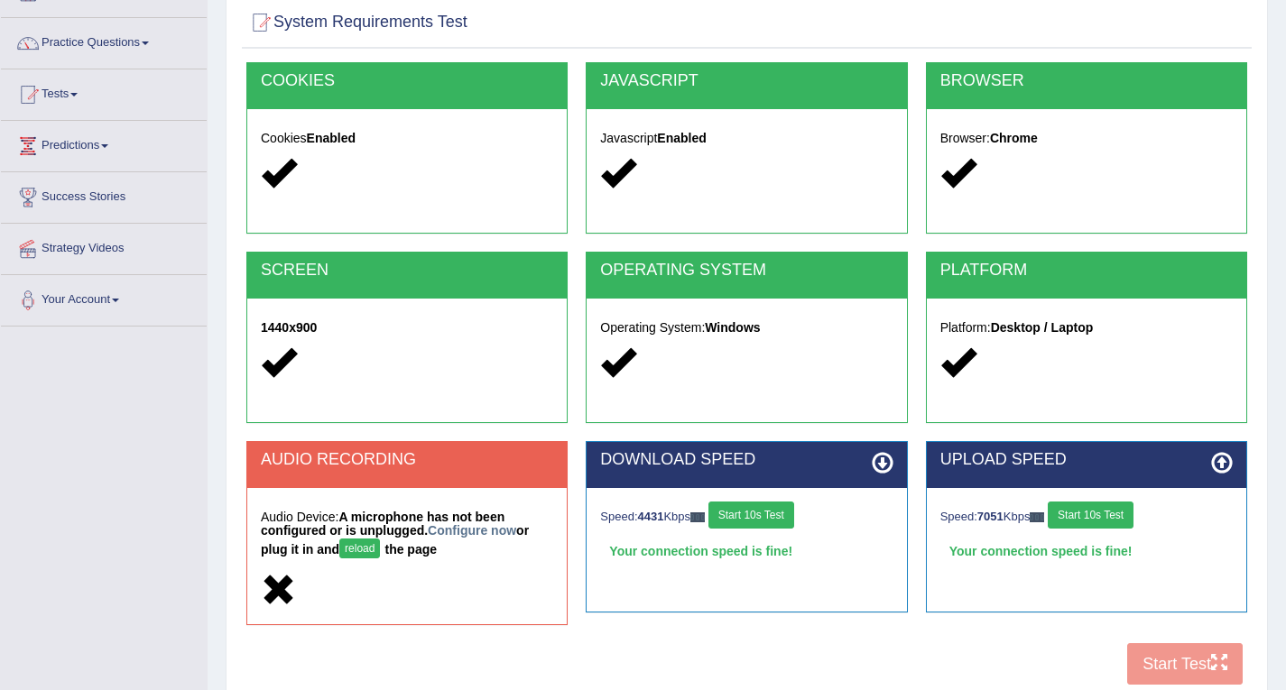
click at [974, 170] on icon at bounding box center [957, 172] width 35 height 35
click at [1039, 272] on h2 "PLATFORM" at bounding box center [1086, 271] width 292 height 18
click at [1019, 352] on div at bounding box center [1086, 363] width 292 height 39
click at [371, 548] on button "reload" at bounding box center [359, 549] width 41 height 20
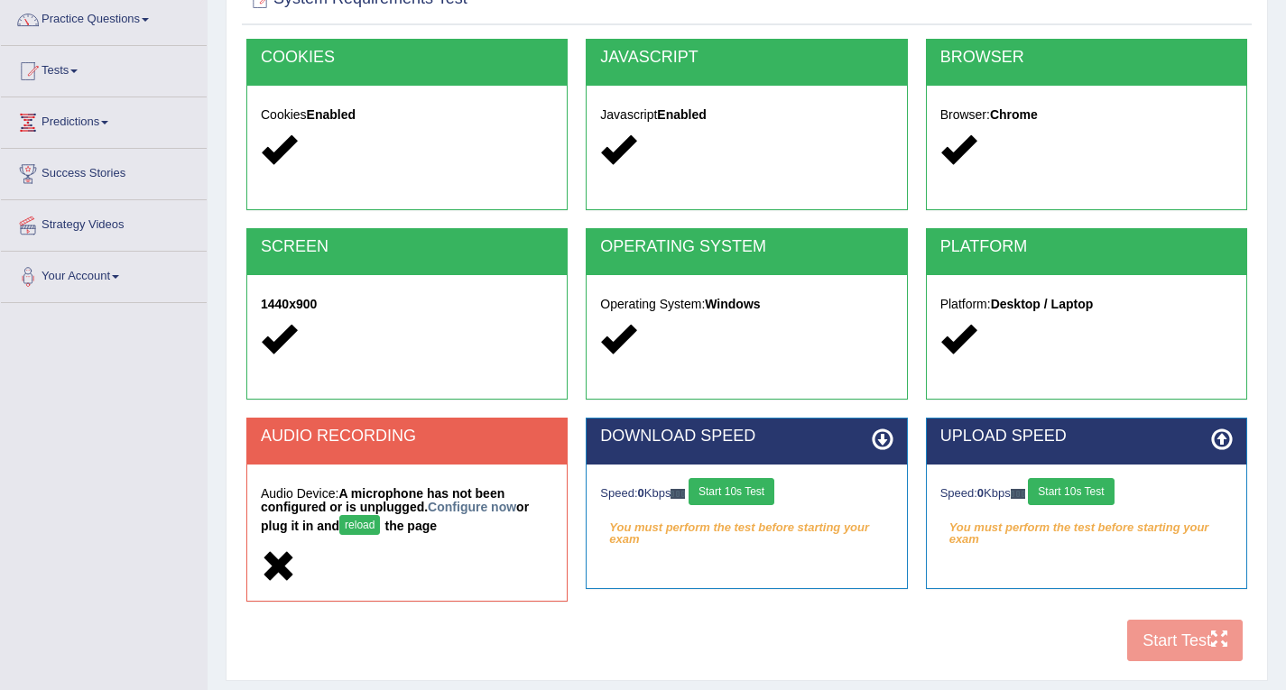
scroll to position [147, 0]
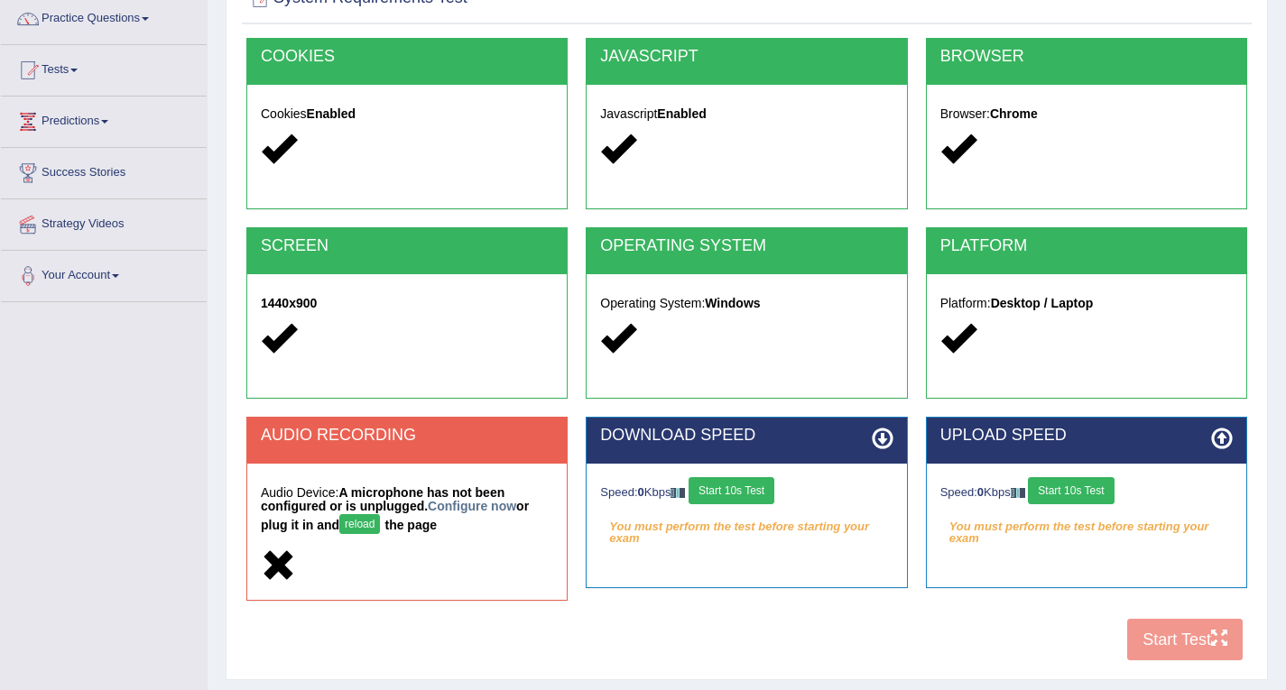
click at [765, 495] on button "Start 10s Test" at bounding box center [731, 490] width 86 height 27
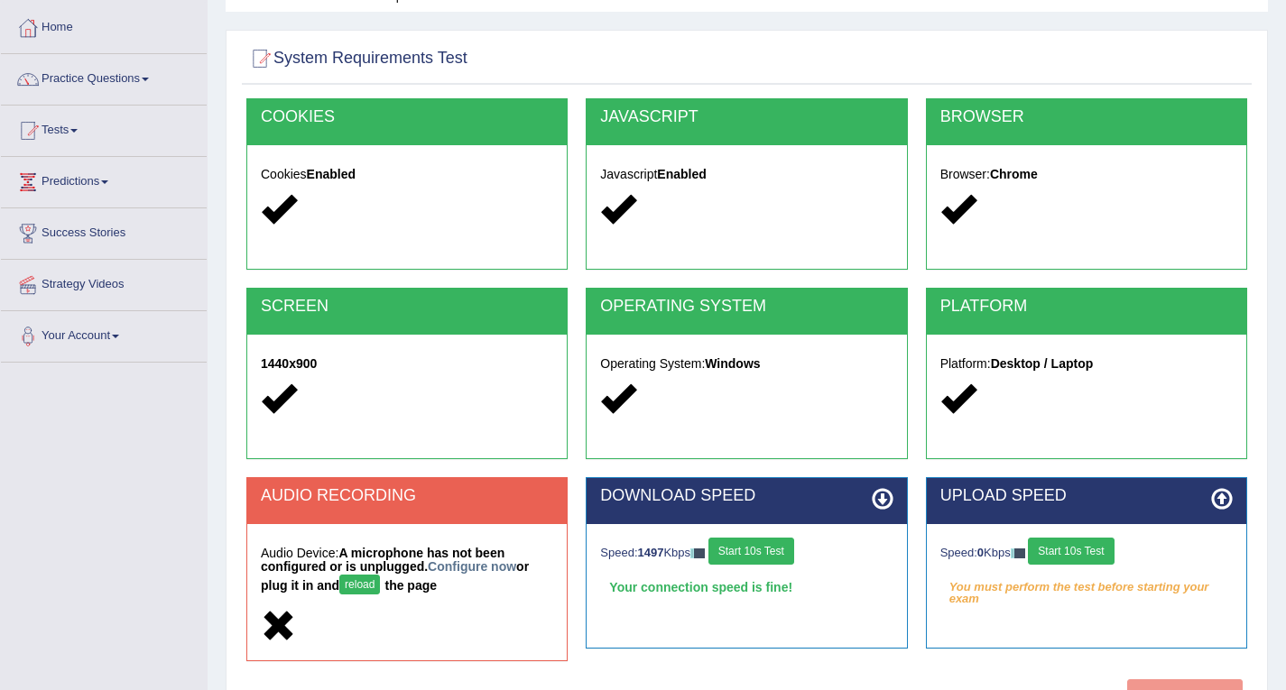
scroll to position [83, 0]
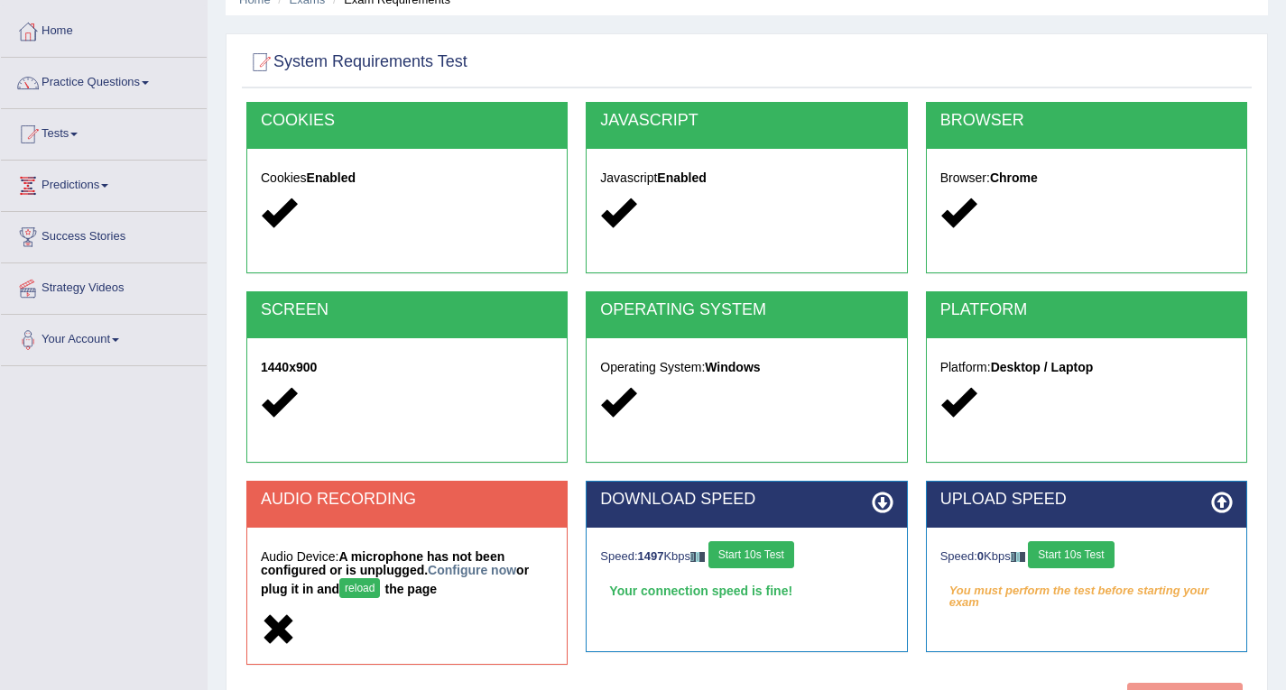
click at [769, 556] on button "Start 10s Test" at bounding box center [751, 554] width 86 height 27
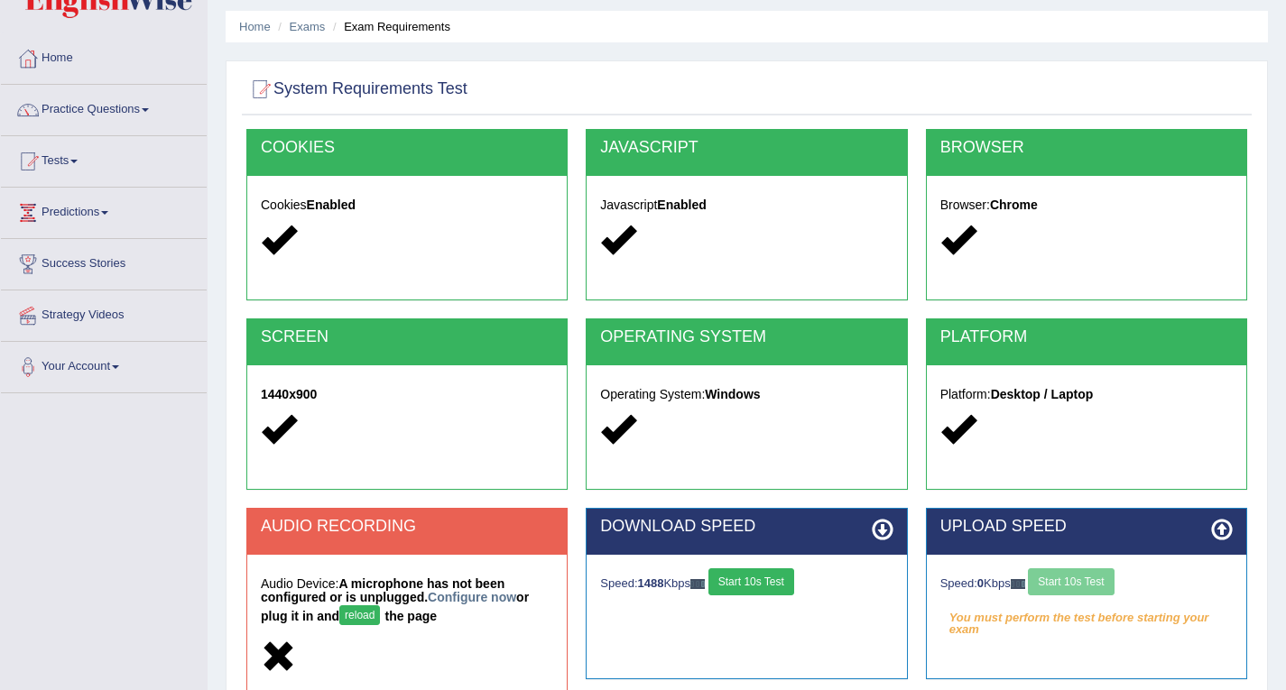
scroll to position [0, 0]
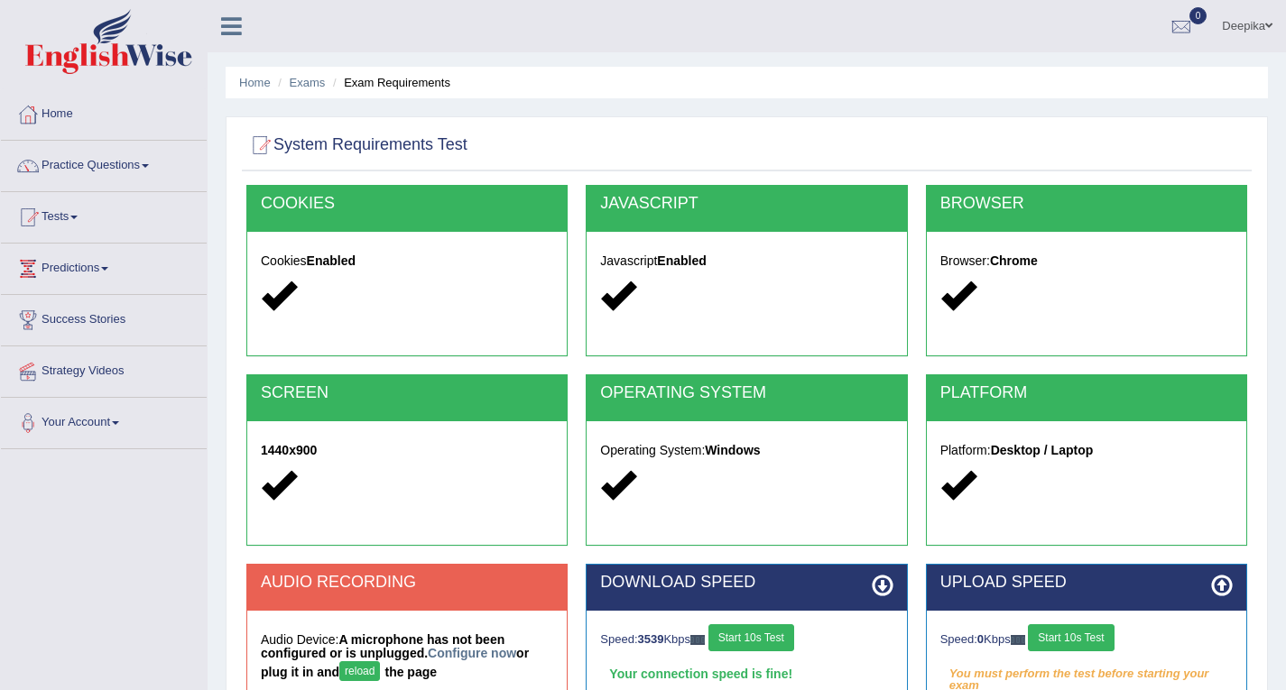
click at [105, 171] on link "Practice Questions" at bounding box center [104, 163] width 206 height 45
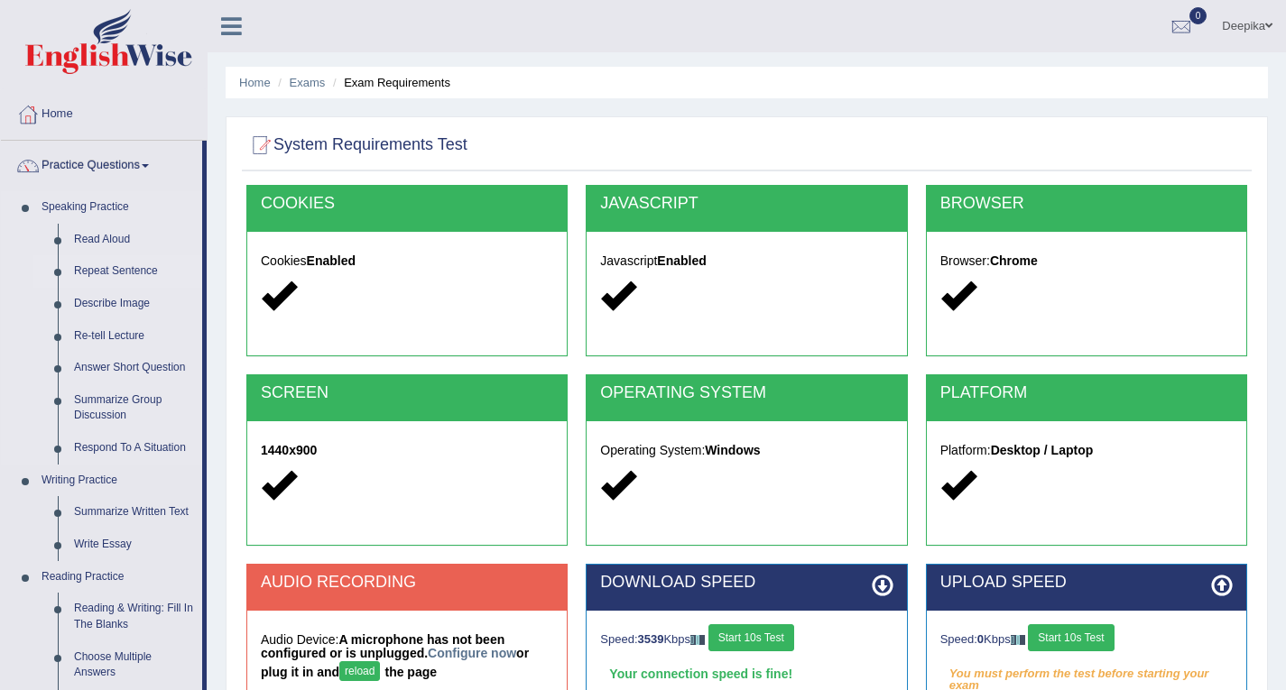
click at [136, 284] on link "Repeat Sentence" at bounding box center [134, 271] width 136 height 32
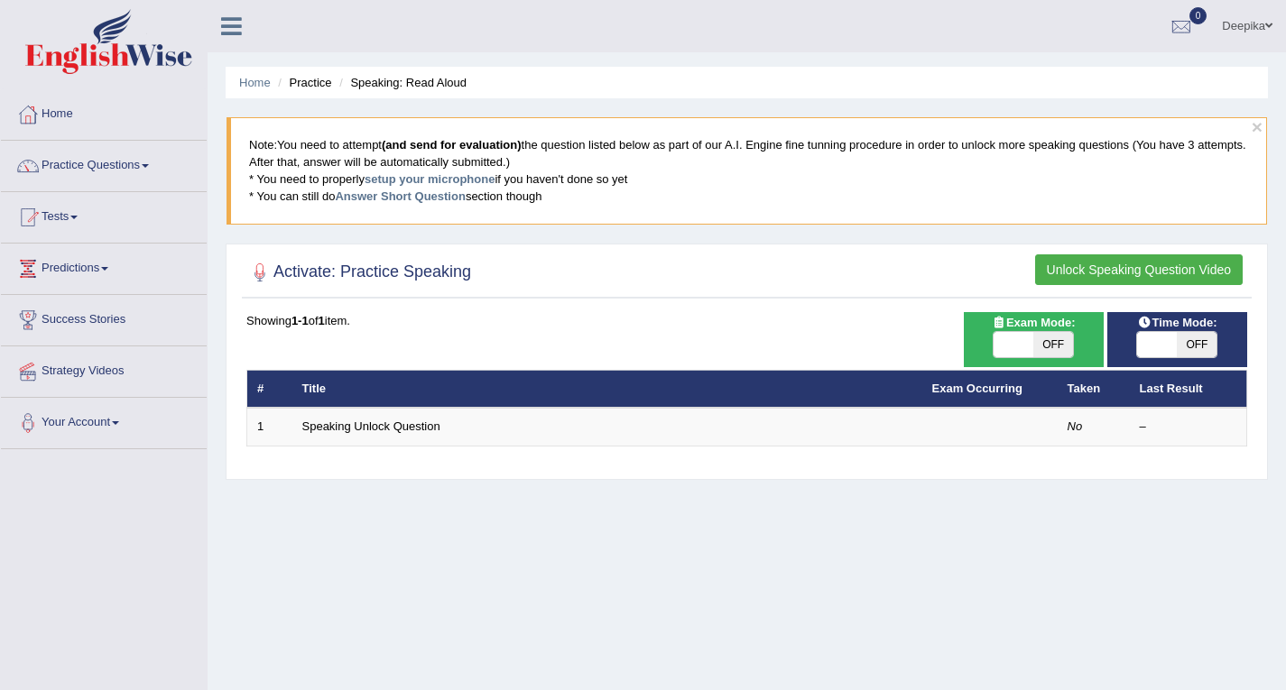
scroll to position [2, 0]
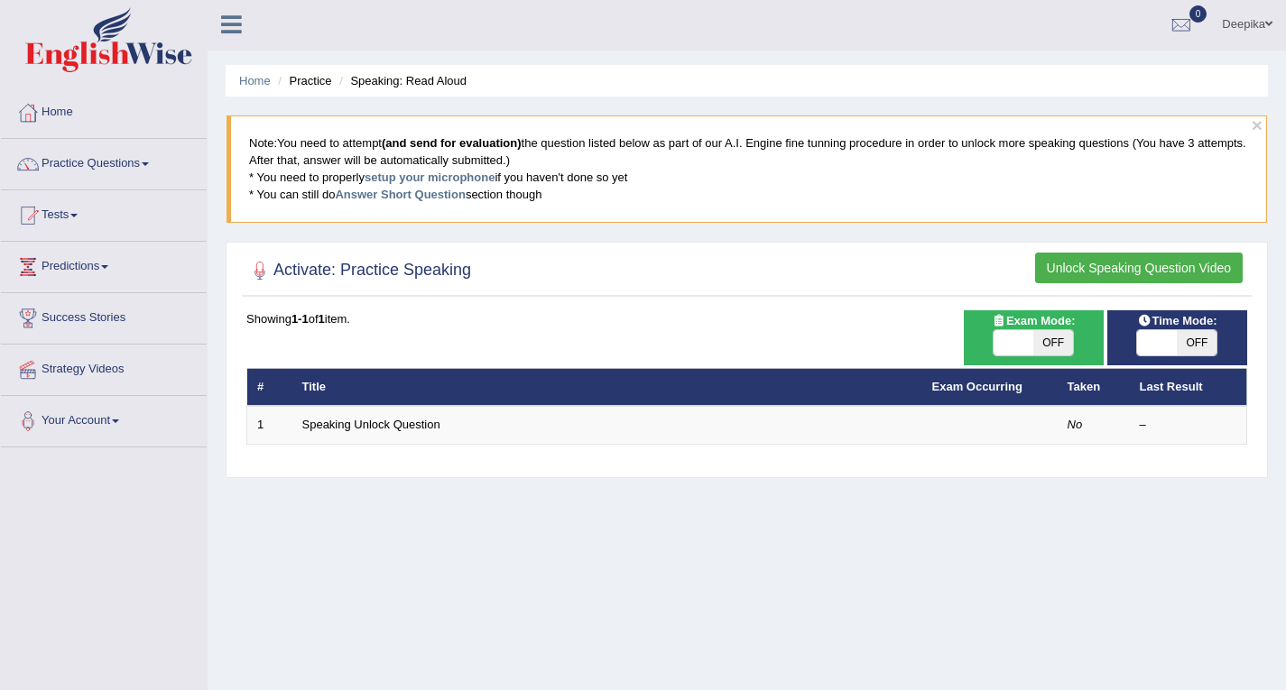
click at [59, 121] on link "Home" at bounding box center [104, 110] width 206 height 45
